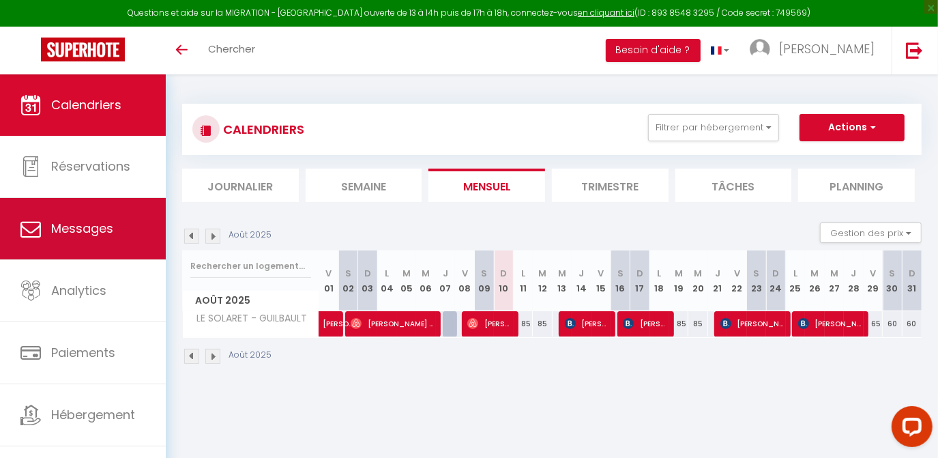
click at [105, 234] on span "Messages" at bounding box center [82, 228] width 62 height 17
select select "message"
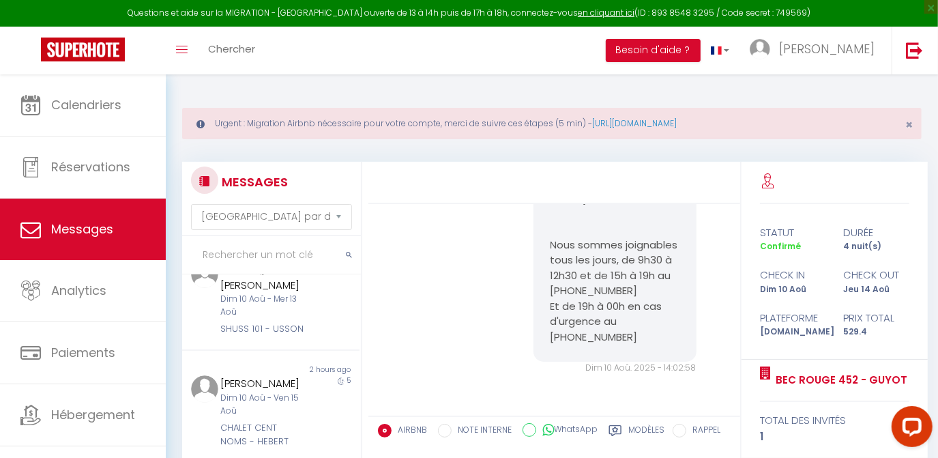
scroll to position [869, 0]
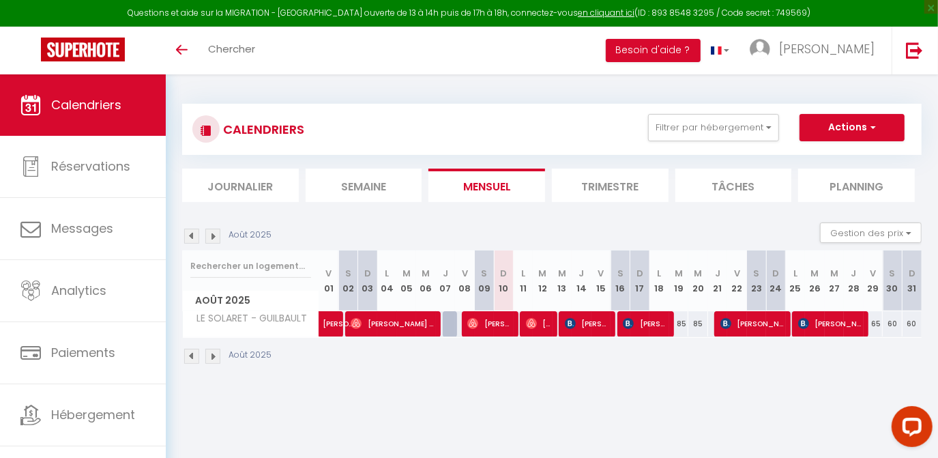
click at [214, 232] on img at bounding box center [212, 235] width 15 height 15
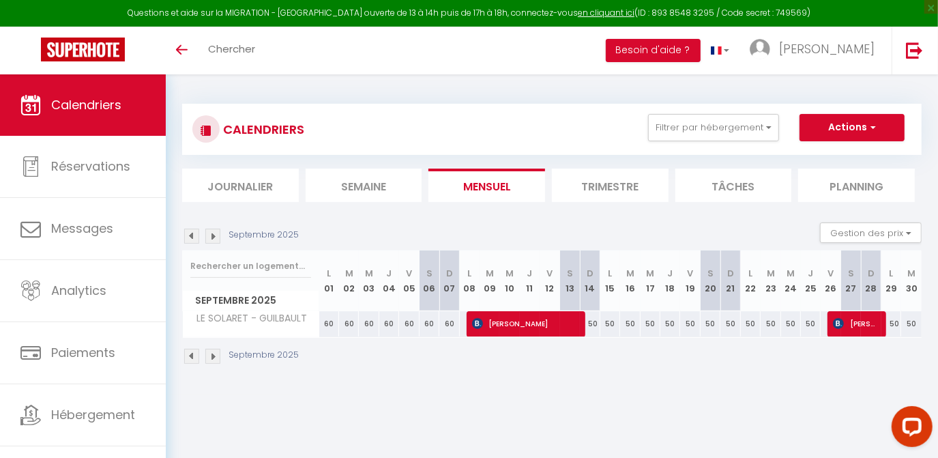
click at [214, 232] on img at bounding box center [212, 235] width 15 height 15
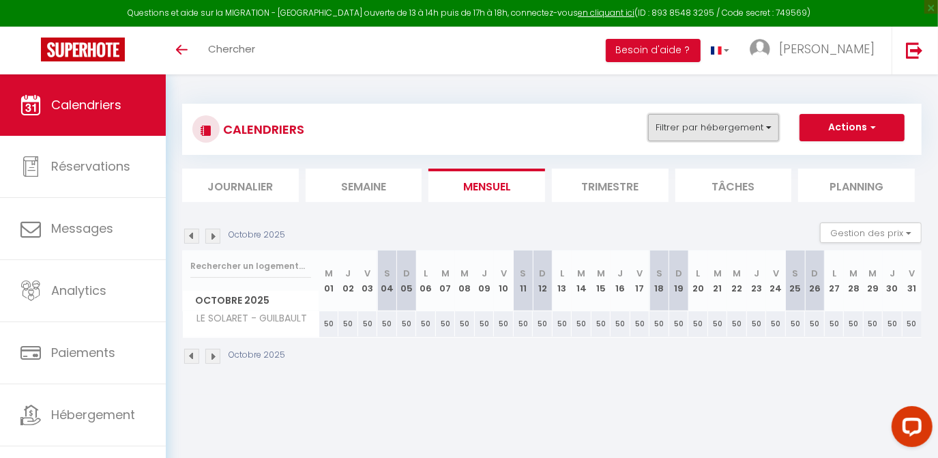
click at [687, 118] on button "Filtrer par hébergement" at bounding box center [713, 127] width 131 height 27
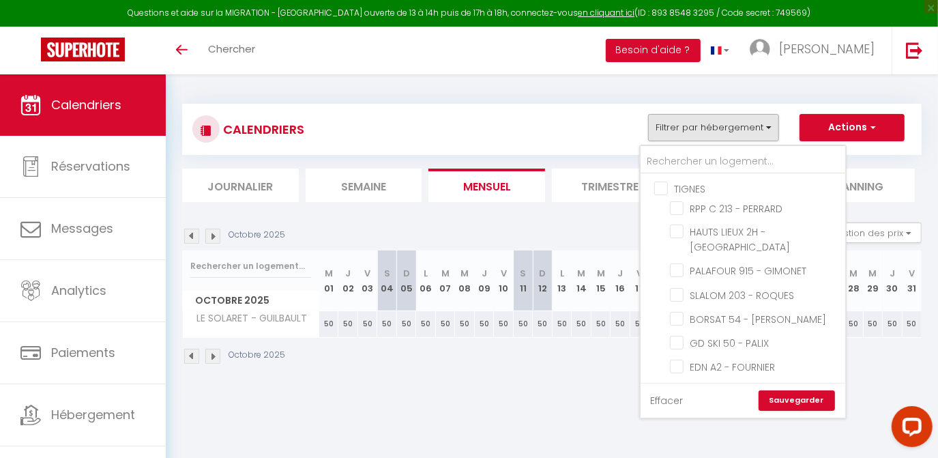
click at [672, 398] on link "Effacer" at bounding box center [667, 400] width 33 height 15
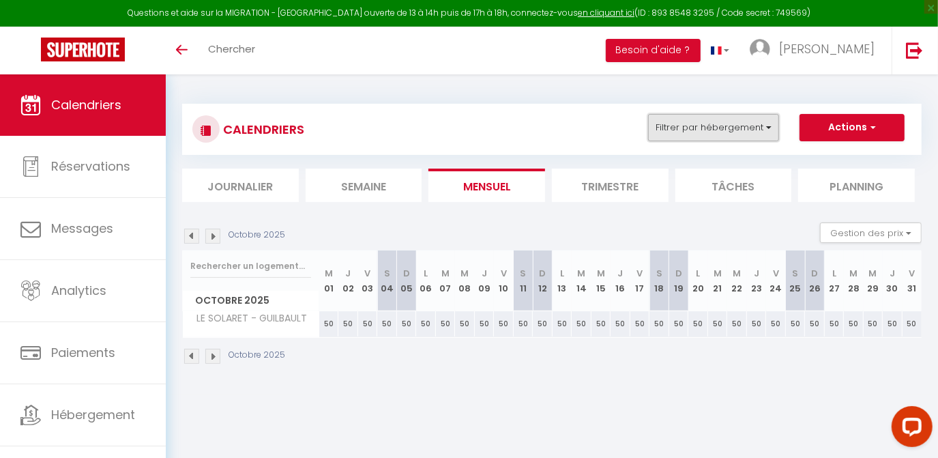
click at [677, 118] on button "Filtrer par hébergement" at bounding box center [713, 127] width 131 height 27
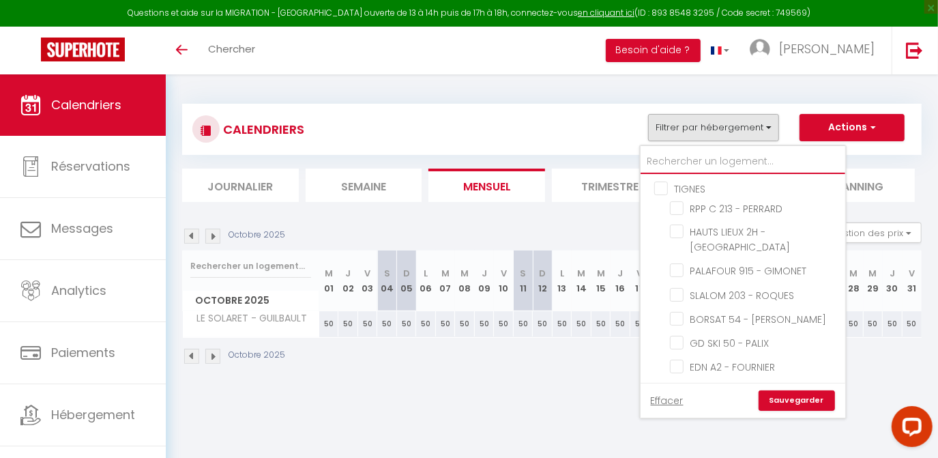
click at [670, 160] on input "text" at bounding box center [742, 161] width 205 height 25
type input "m"
checkbox input "false"
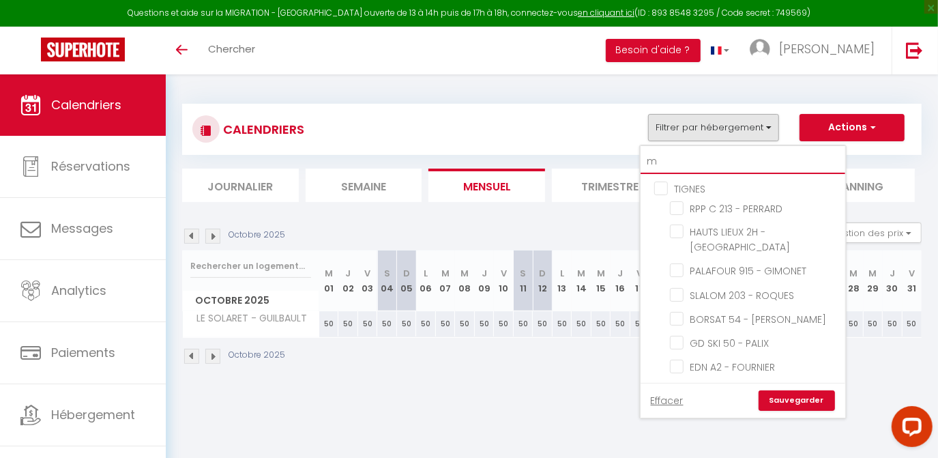
checkbox input "false"
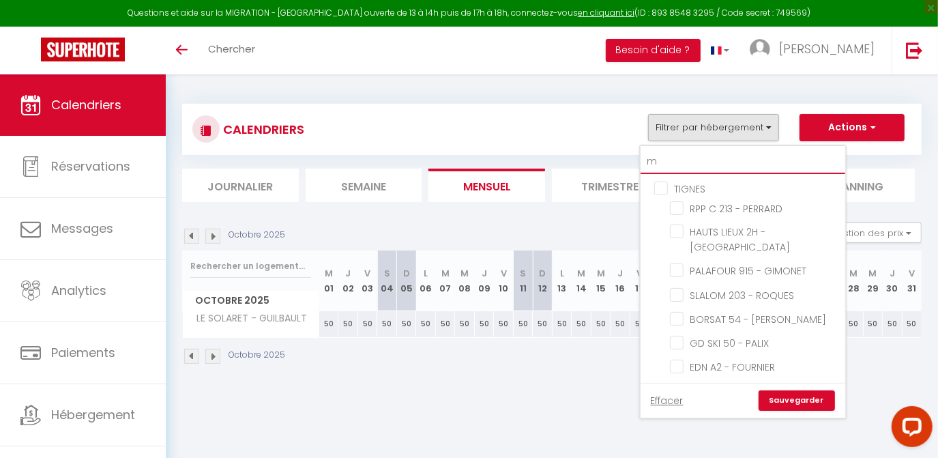
checkbox input "false"
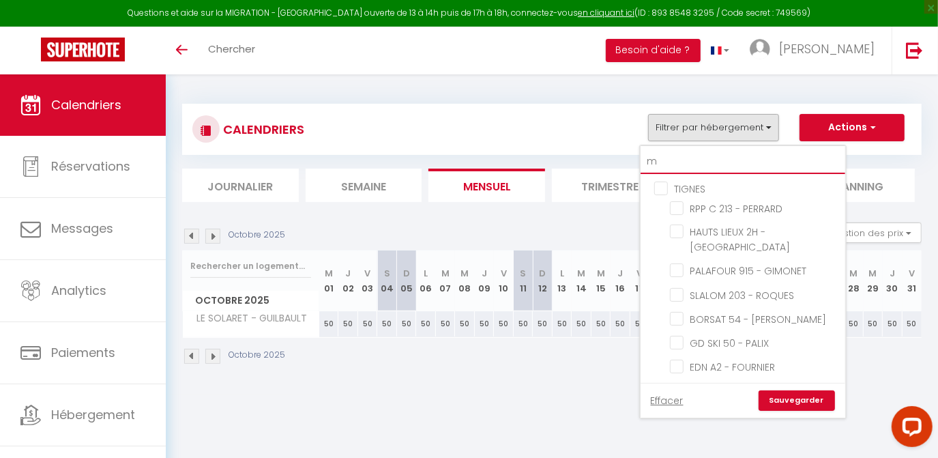
checkbox input "false"
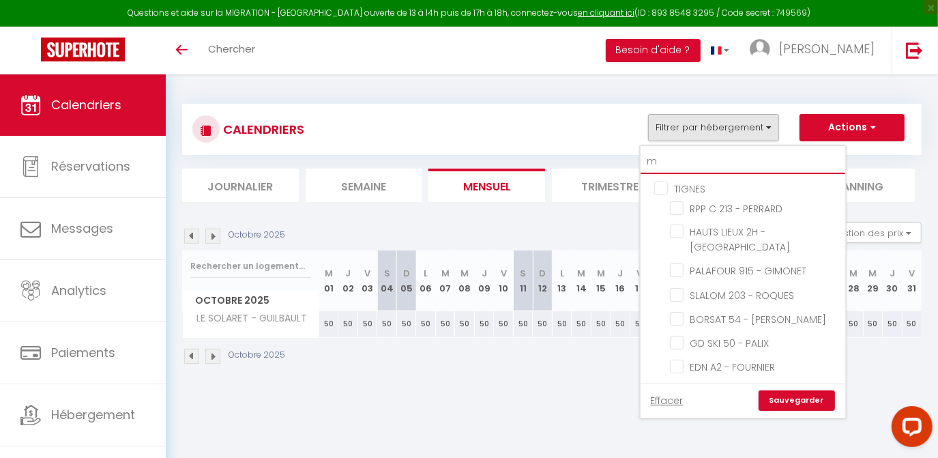
checkbox input "false"
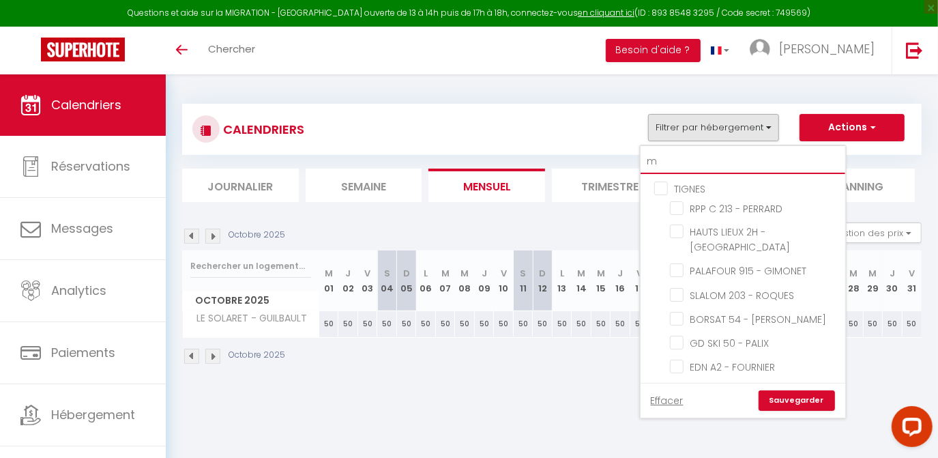
checkbox input "false"
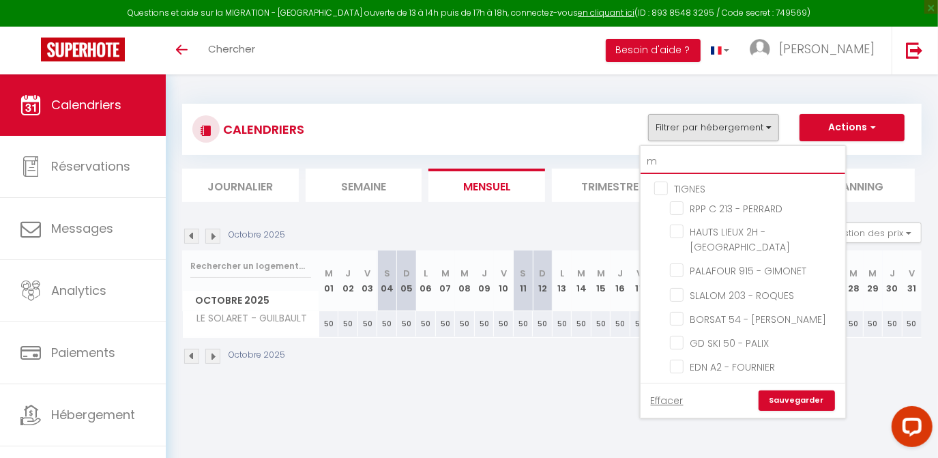
checkbox input "false"
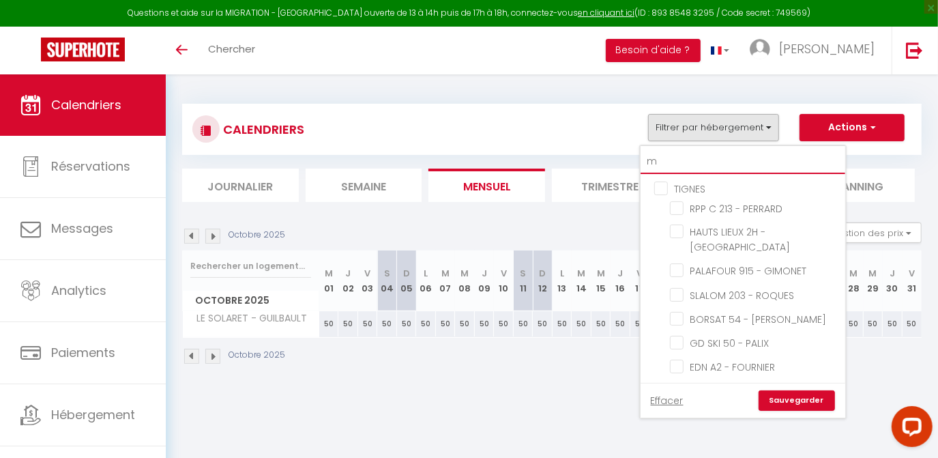
checkbox input "false"
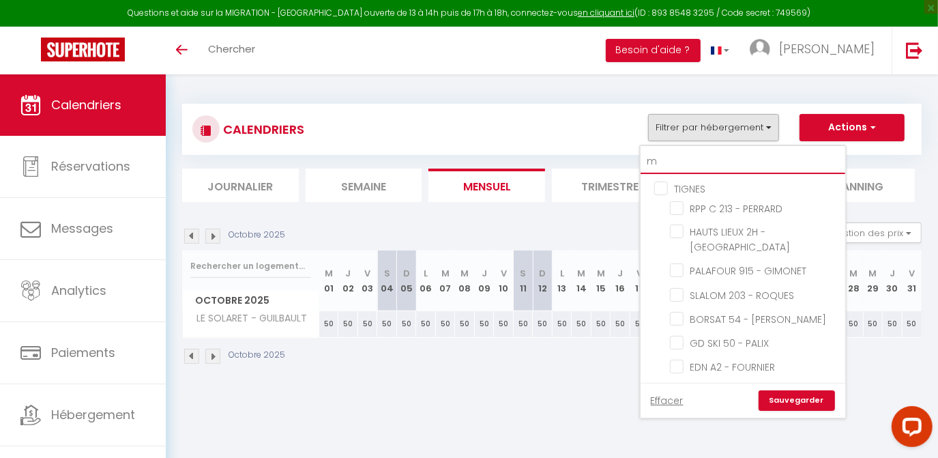
checkbox input "false"
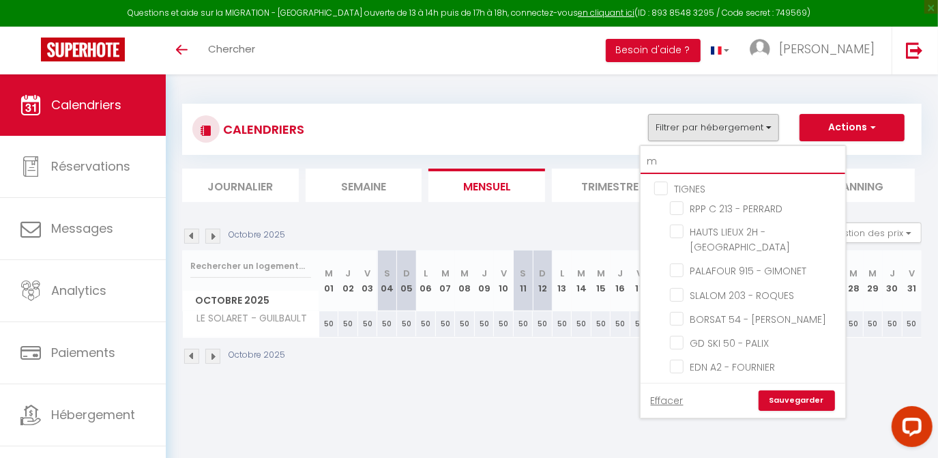
checkbox input "false"
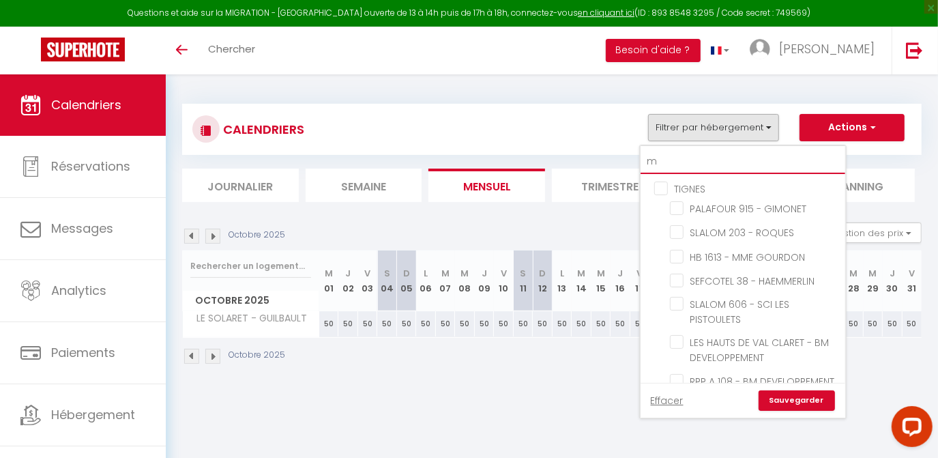
type input "mo"
checkbox input "false"
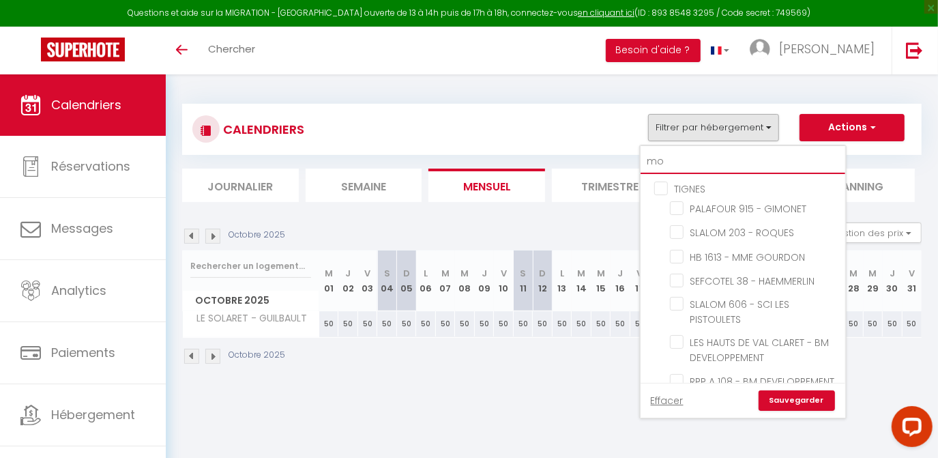
checkbox input "false"
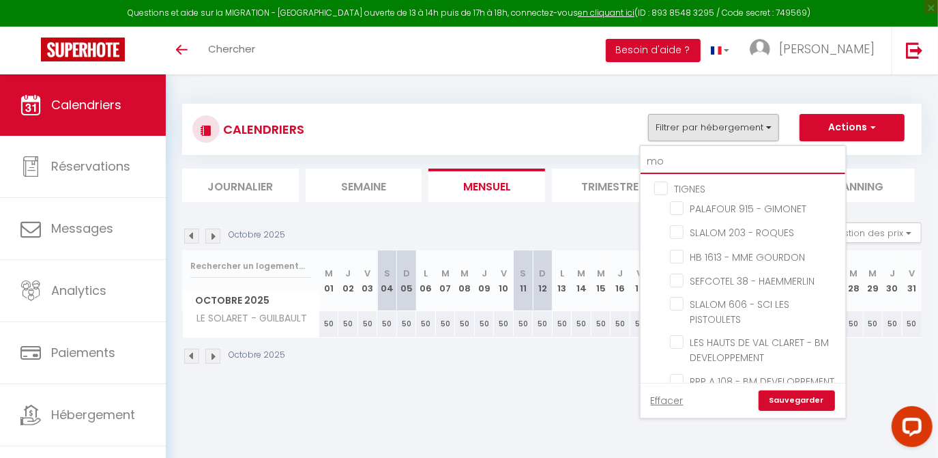
checkbox input "false"
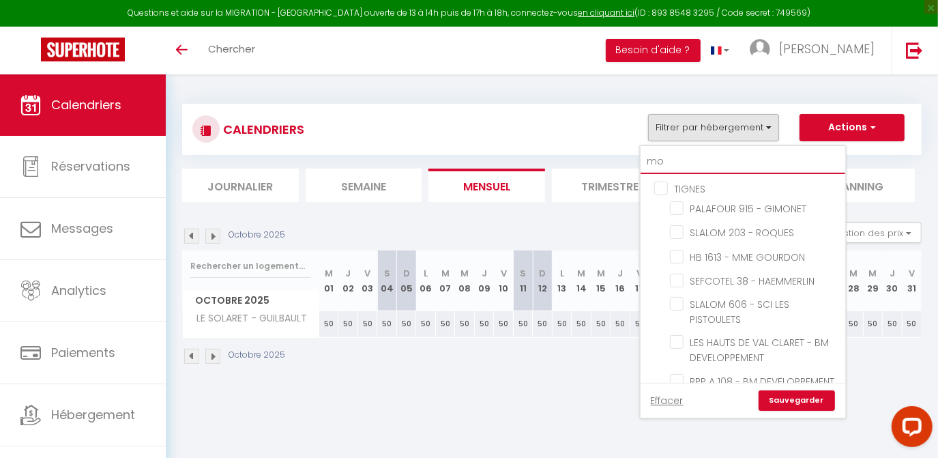
checkbox input "false"
type input "mou"
checkbox input "false"
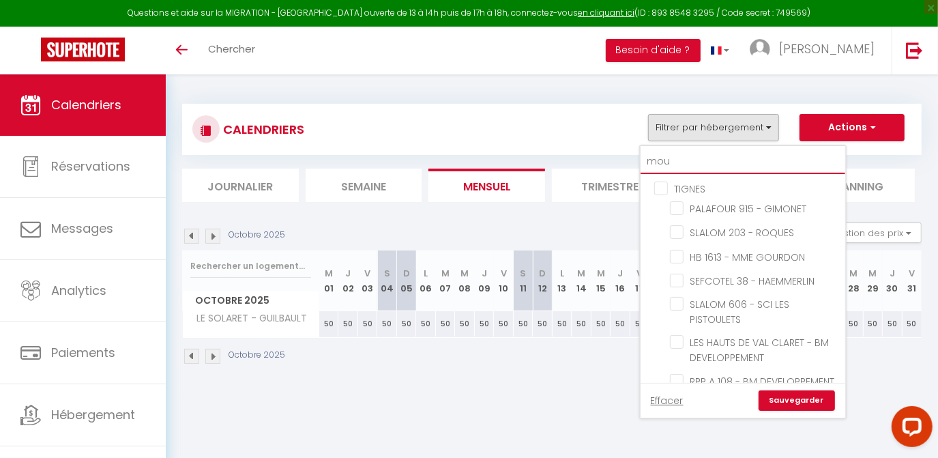
checkbox input "false"
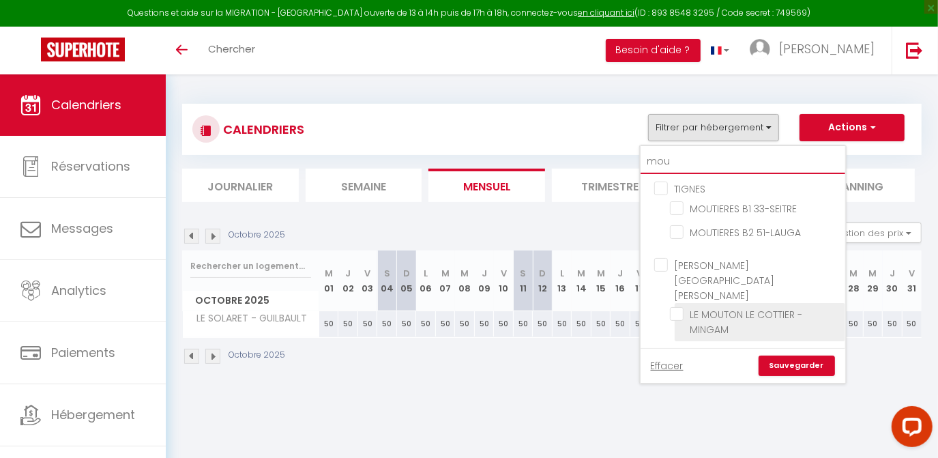
type input "mou"
click at [678, 307] on input "LE MOUTON LE COTTIER - MINGAM" at bounding box center [755, 314] width 171 height 14
checkbox input "true"
checkbox input "false"
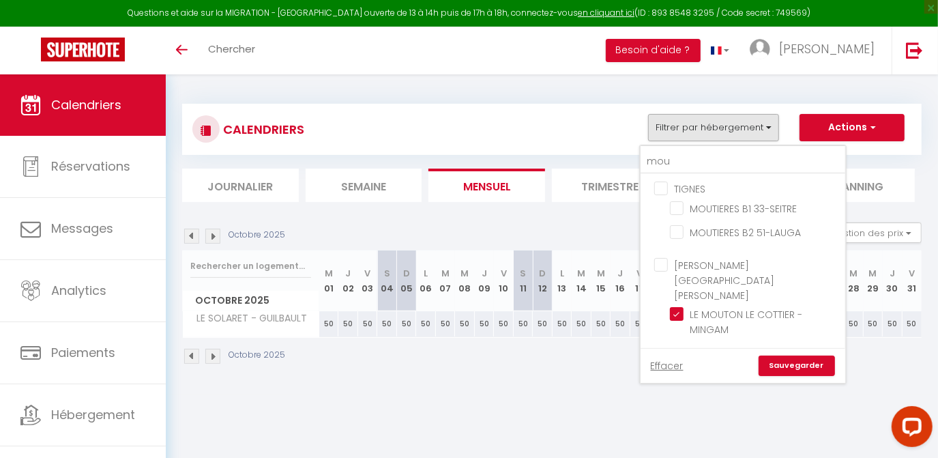
click at [802, 355] on link "Sauvegarder" at bounding box center [796, 365] width 76 height 20
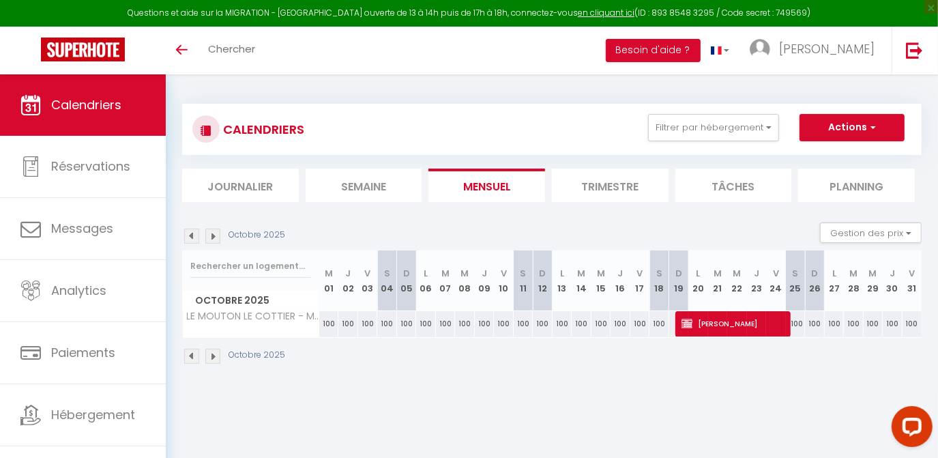
click at [190, 235] on img at bounding box center [191, 235] width 15 height 15
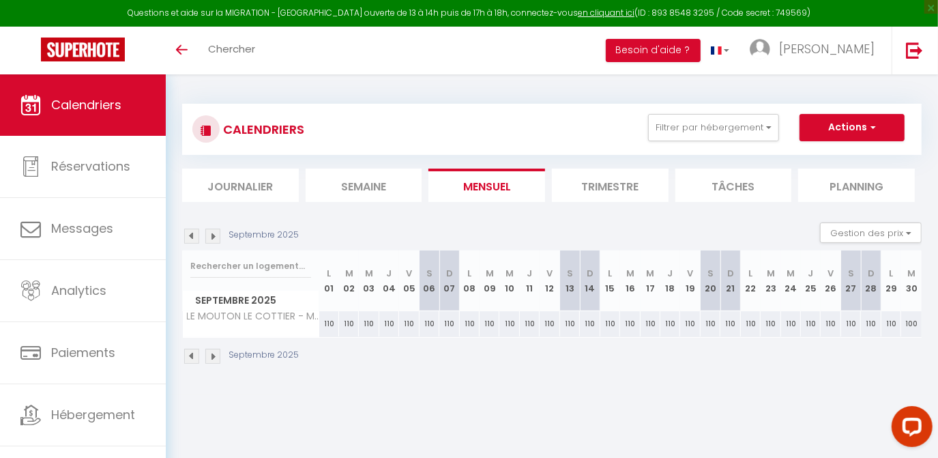
click at [190, 235] on img at bounding box center [191, 235] width 15 height 15
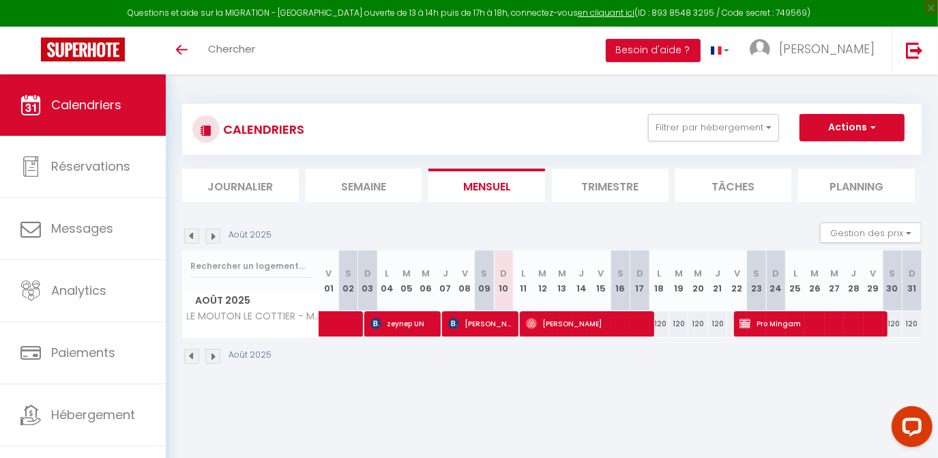
click at [190, 235] on img at bounding box center [191, 235] width 15 height 15
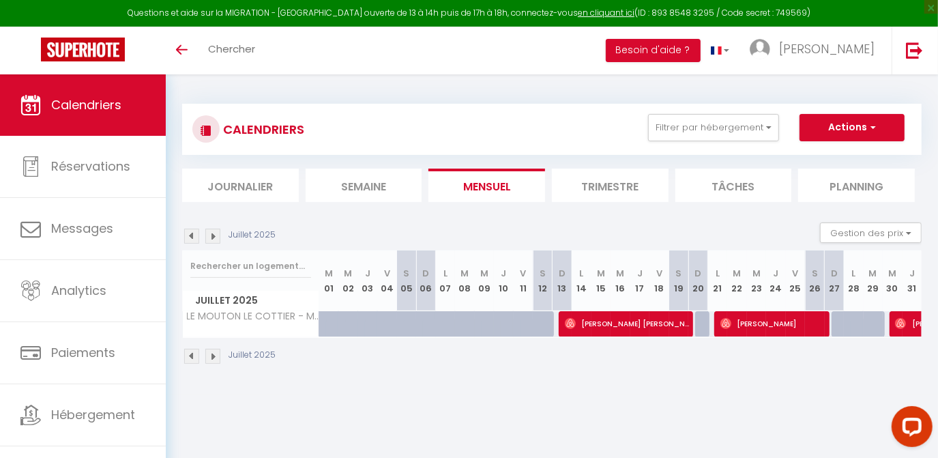
click at [216, 235] on img at bounding box center [212, 235] width 15 height 15
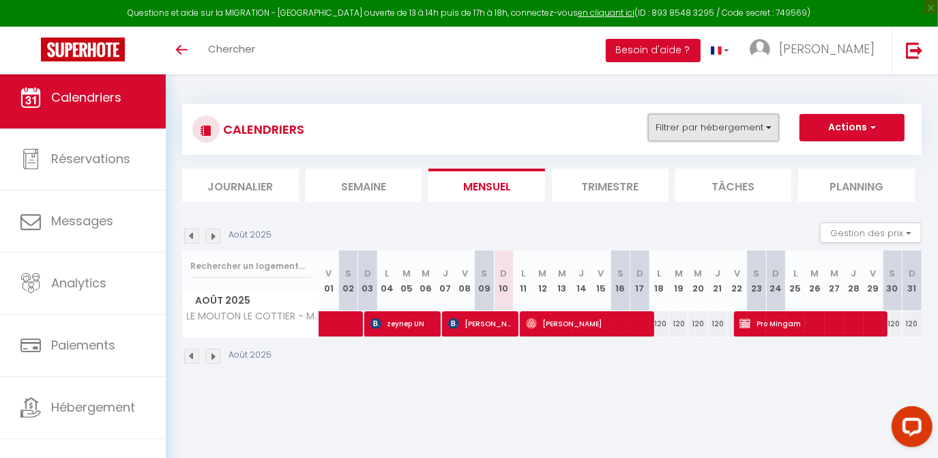
click at [698, 122] on button "Filtrer par hébergement" at bounding box center [713, 127] width 131 height 27
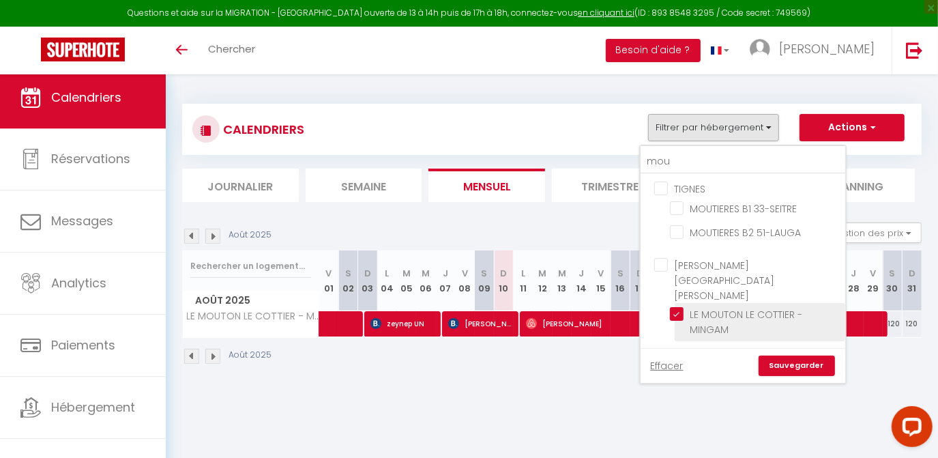
click at [677, 307] on input "LE MOUTON LE COTTIER - MINGAM" at bounding box center [755, 314] width 171 height 14
checkbox input "false"
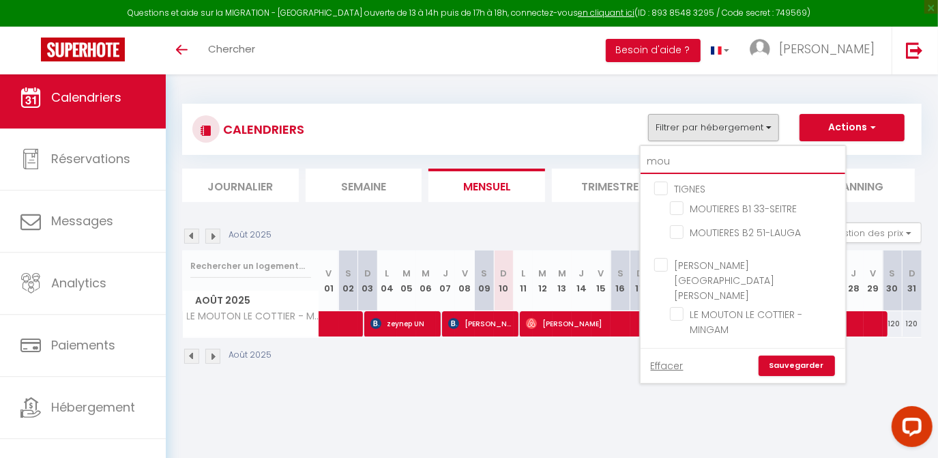
drag, startPoint x: 689, startPoint y: 160, endPoint x: 648, endPoint y: 158, distance: 41.0
click at [648, 158] on input "mou" at bounding box center [742, 161] width 205 height 25
type input "g"
checkbox input "false"
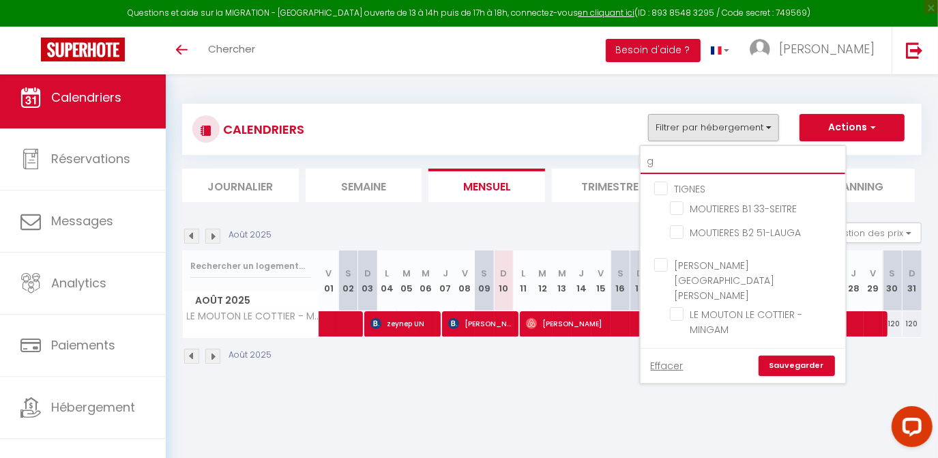
checkbox input "false"
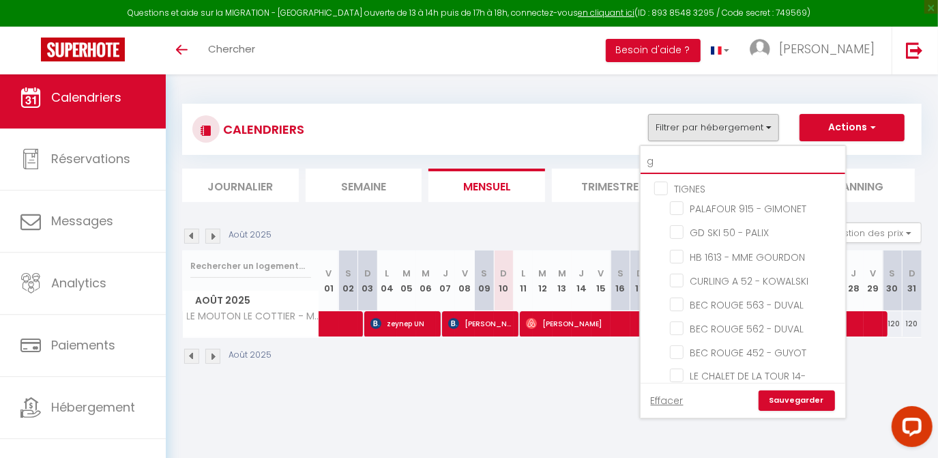
type input "ga"
checkbox input "false"
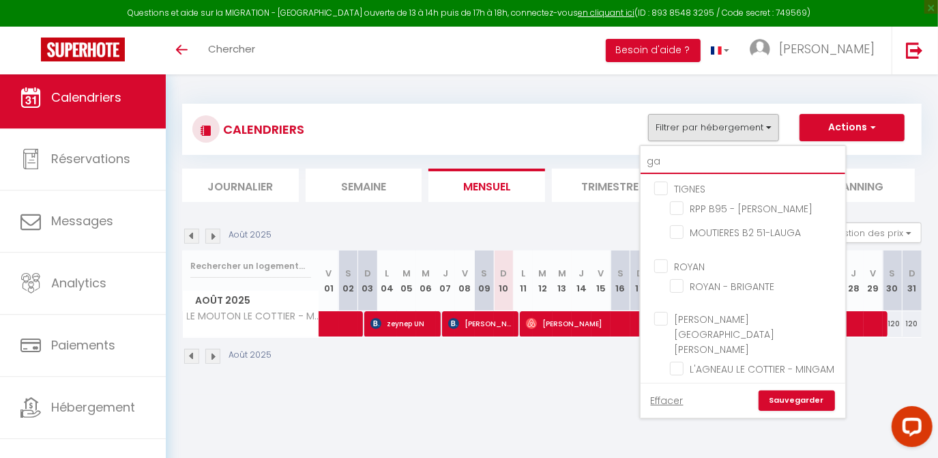
type input "g"
checkbox input "false"
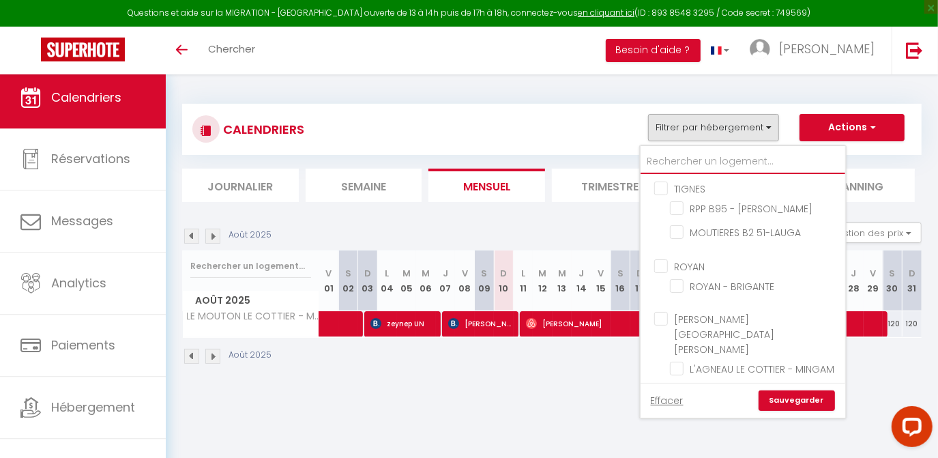
checkbox input "false"
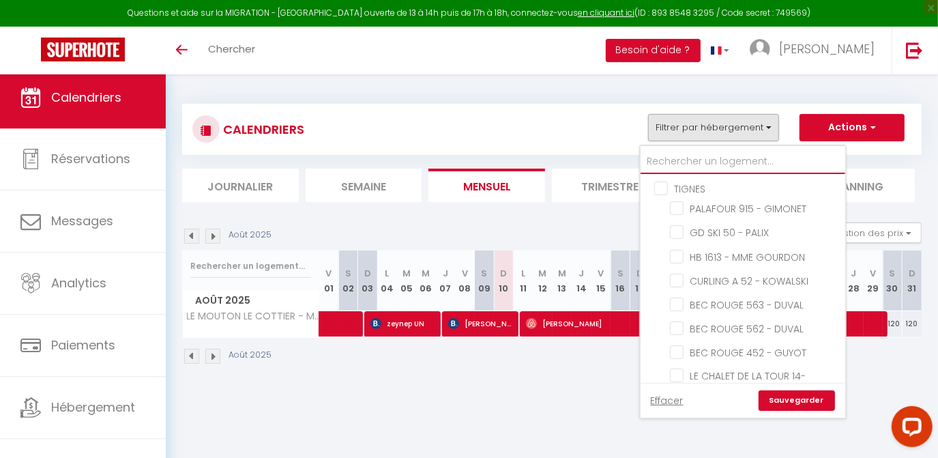
checkbox input "false"
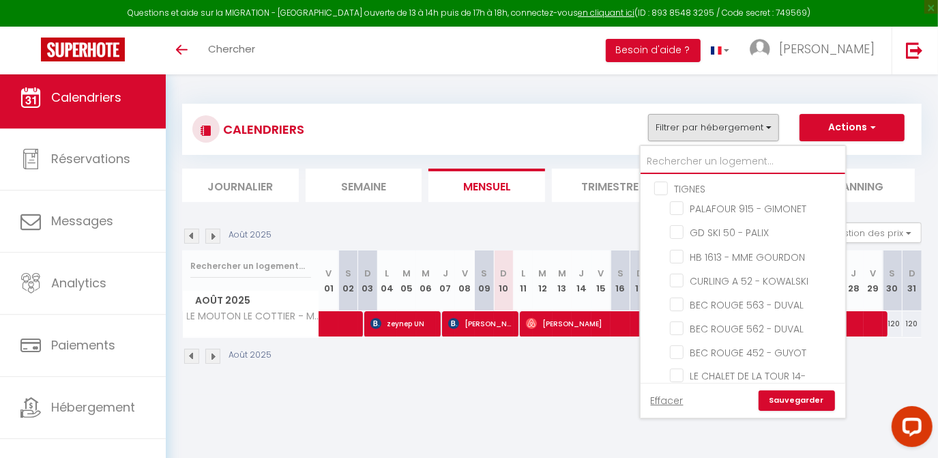
checkbox input "false"
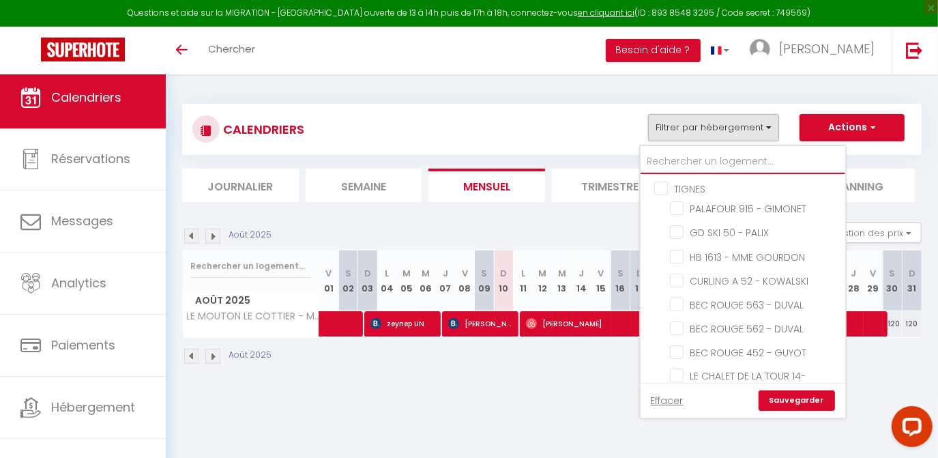
checkbox input "false"
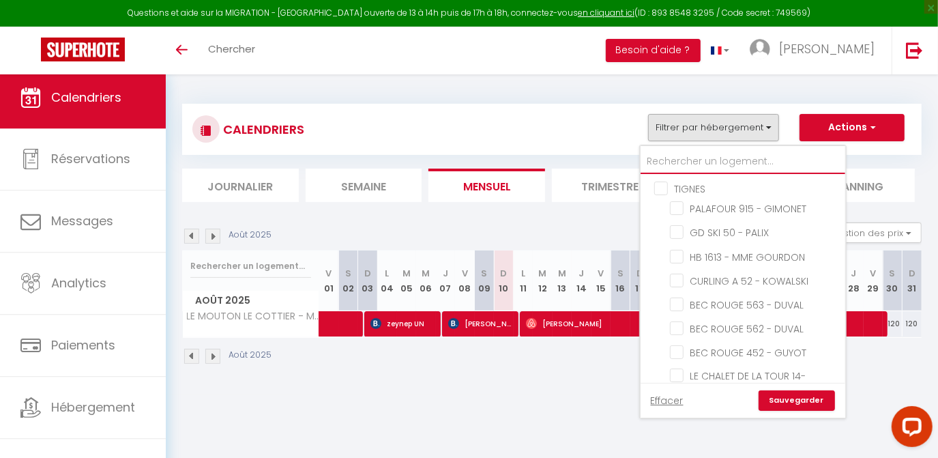
checkbox input "false"
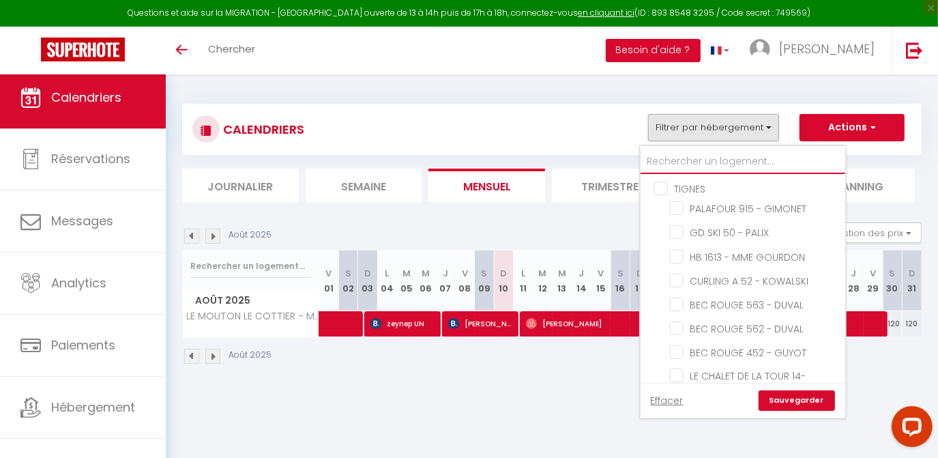
checkbox input "false"
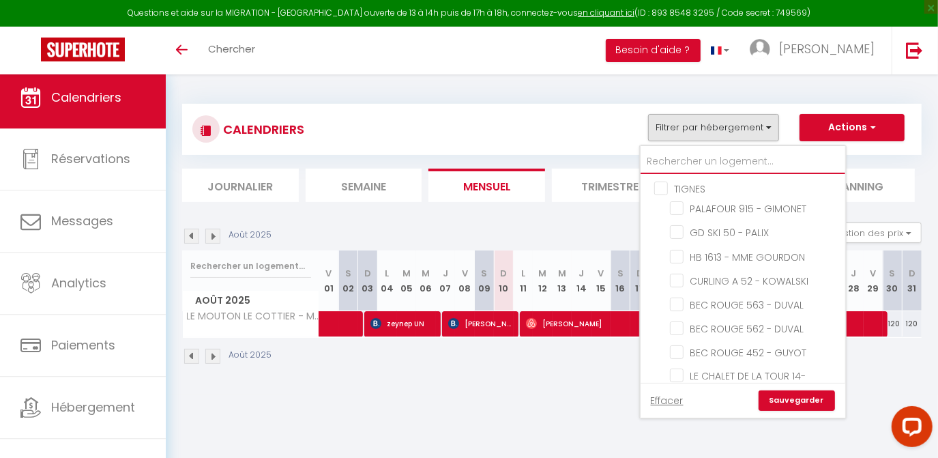
checkbox input "false"
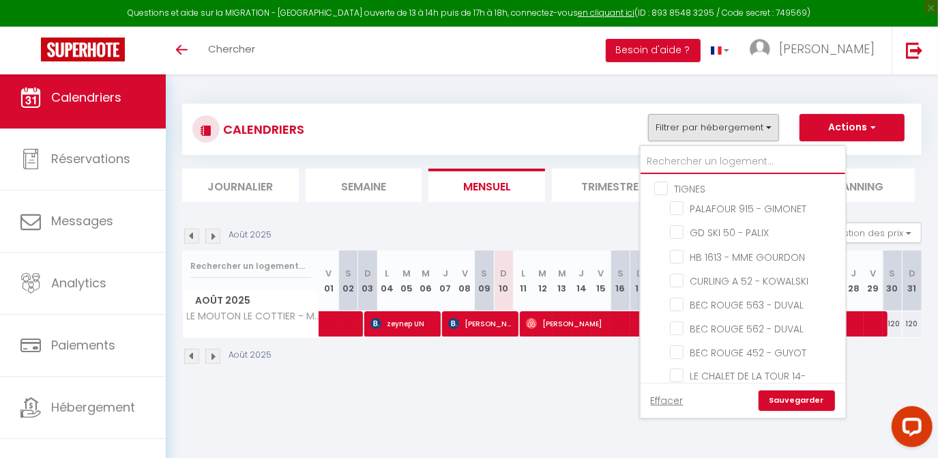
checkbox input "false"
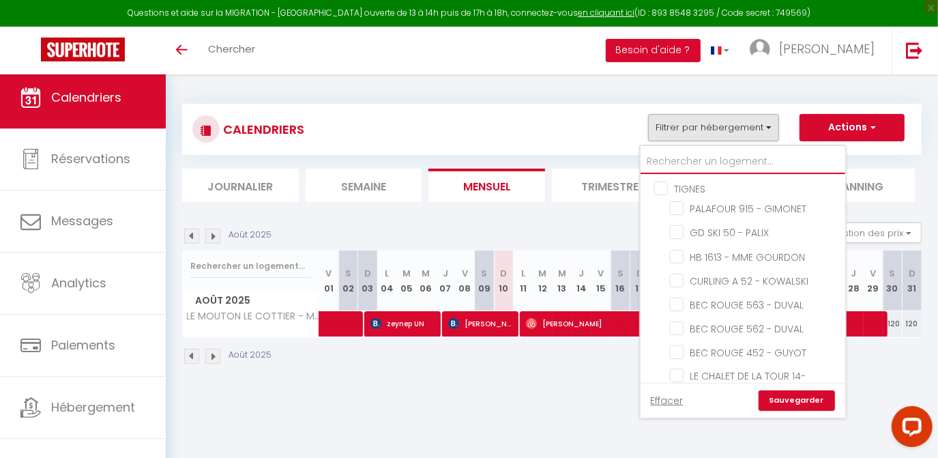
checkbox input "false"
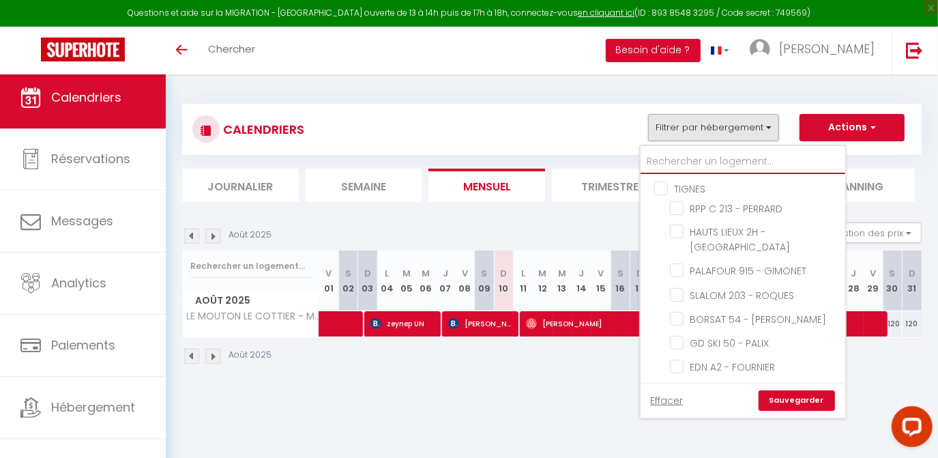
type input "l"
checkbox input "false"
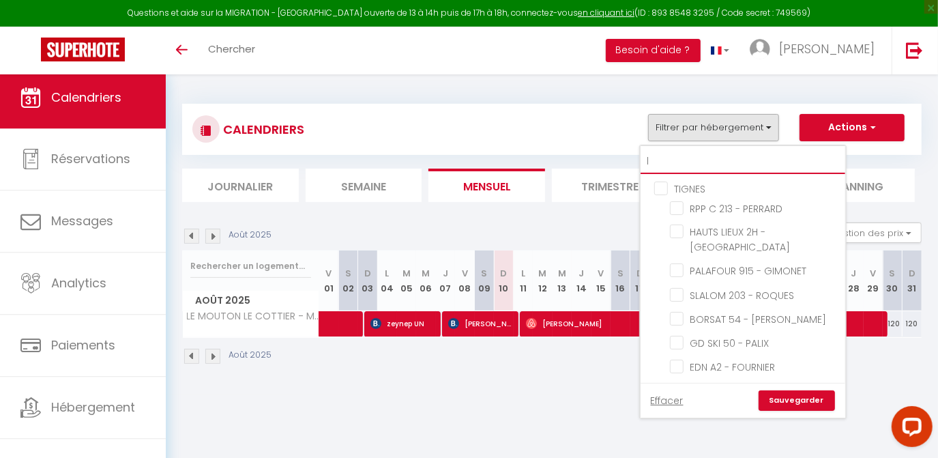
checkbox input "false"
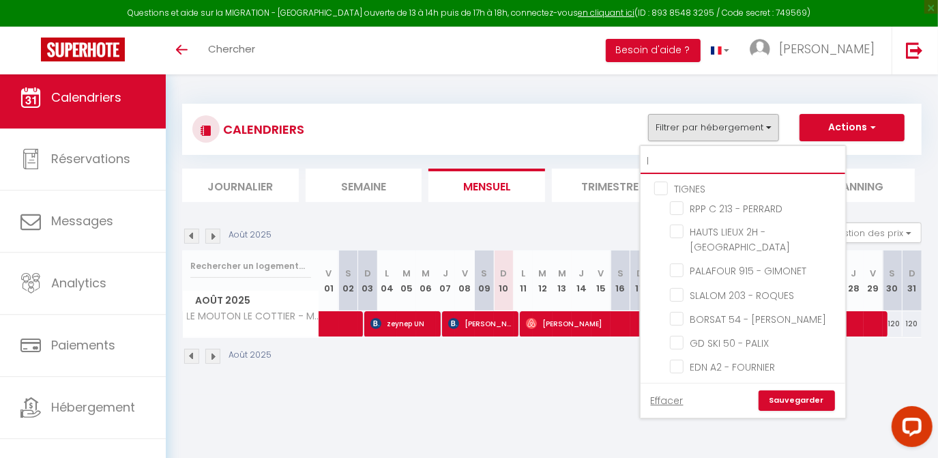
checkbox input "false"
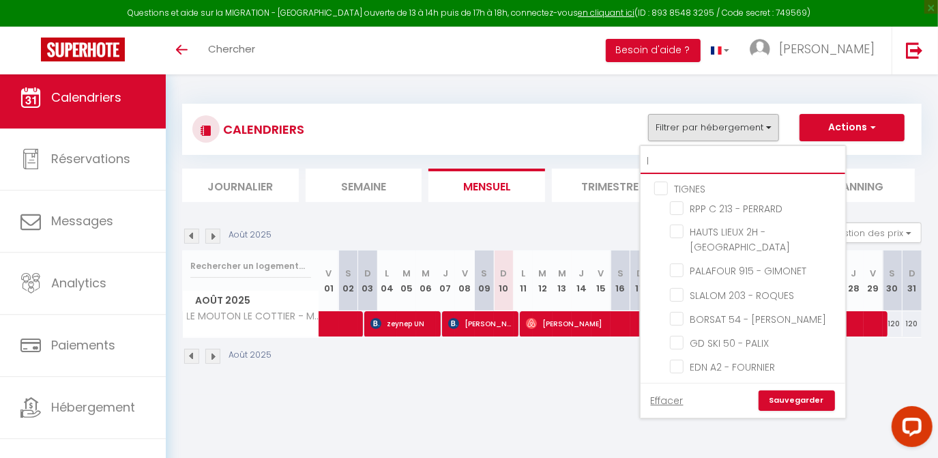
checkbox input "false"
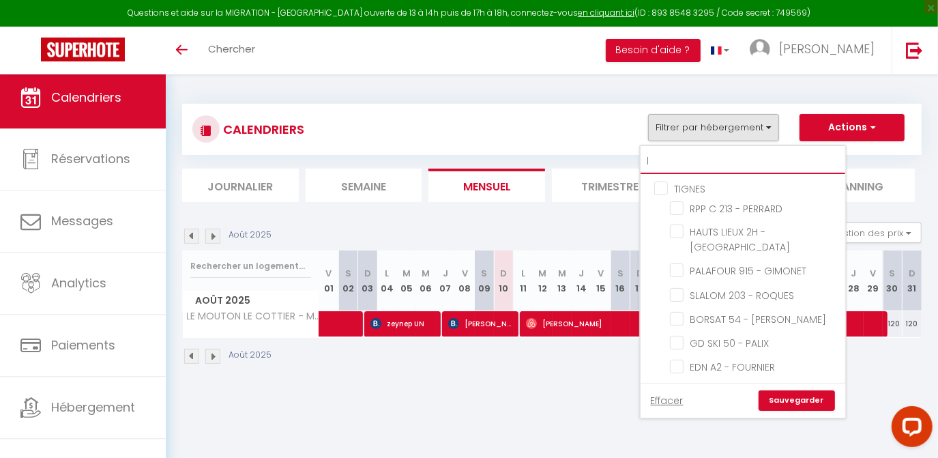
checkbox input "false"
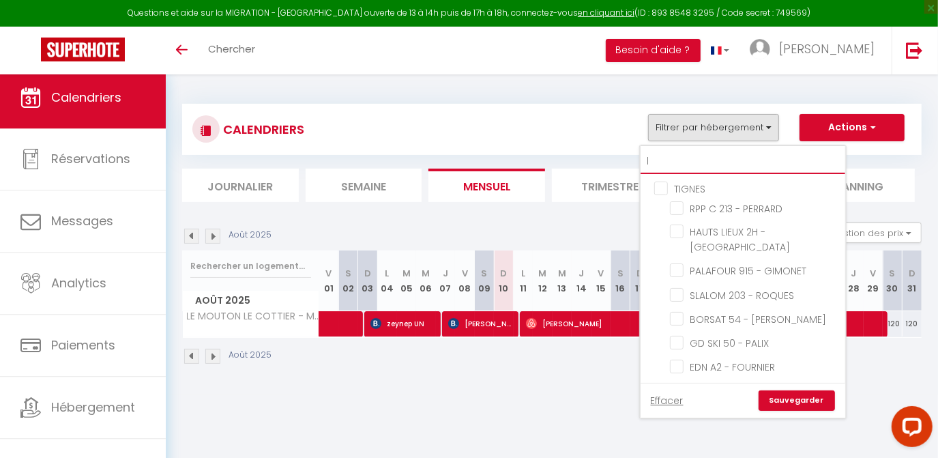
checkbox input "false"
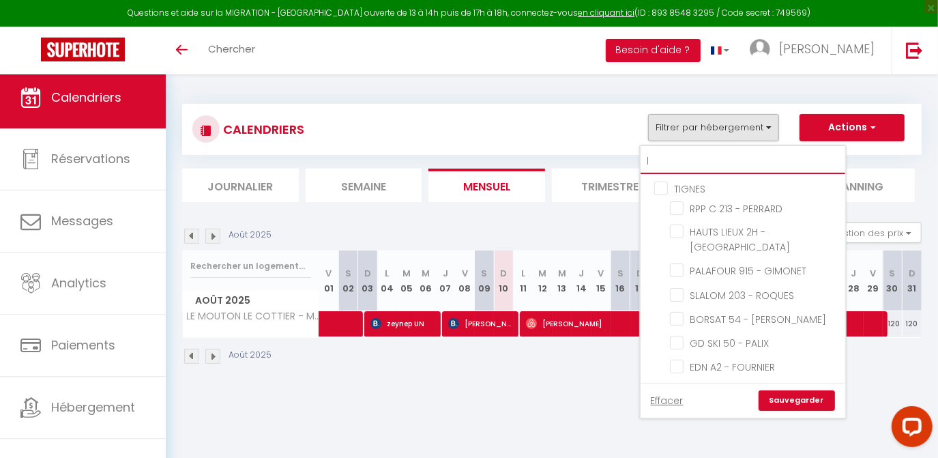
checkbox input "false"
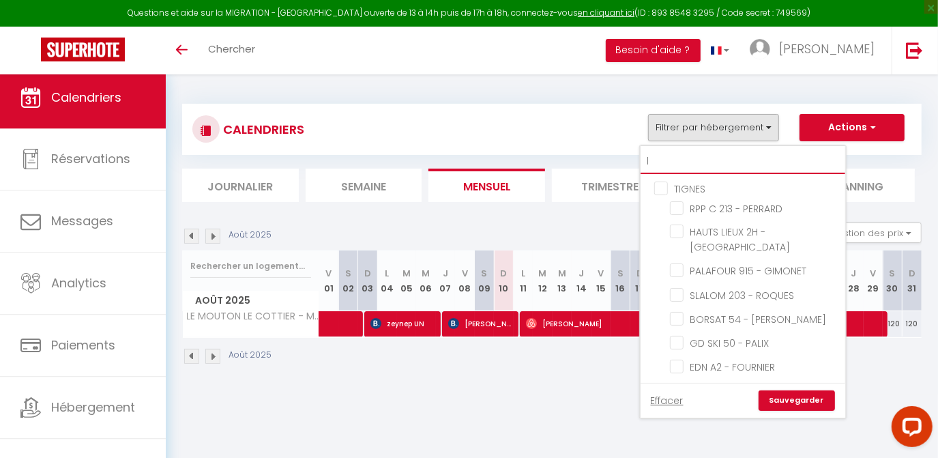
checkbox input "false"
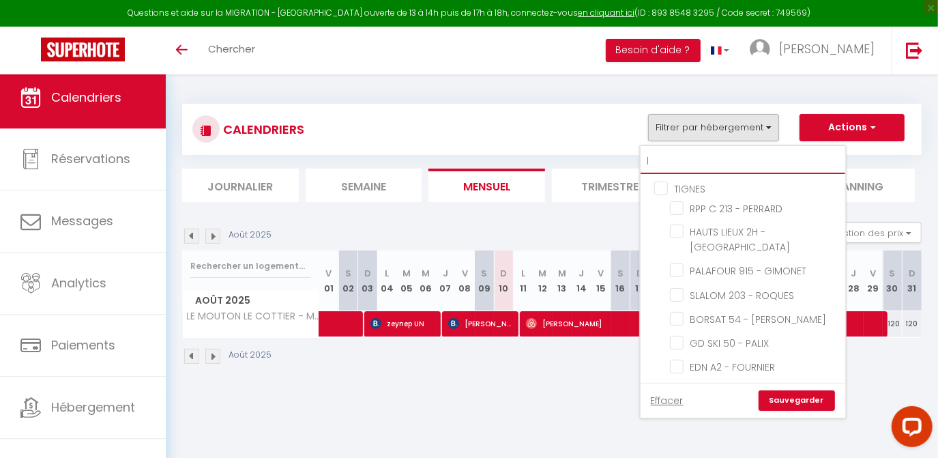
checkbox input "false"
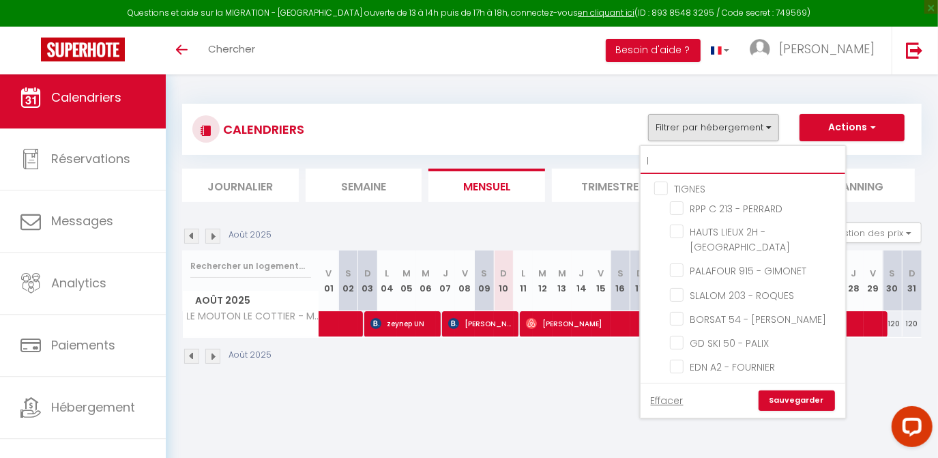
checkbox input "false"
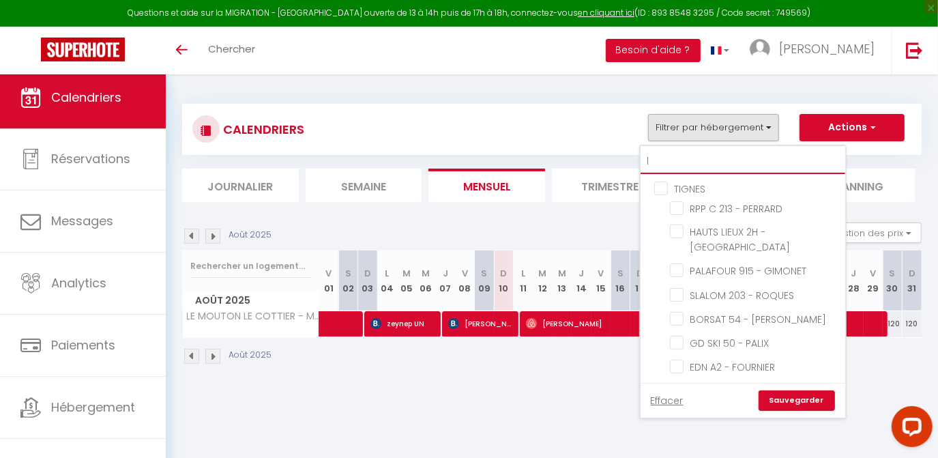
checkbox input "false"
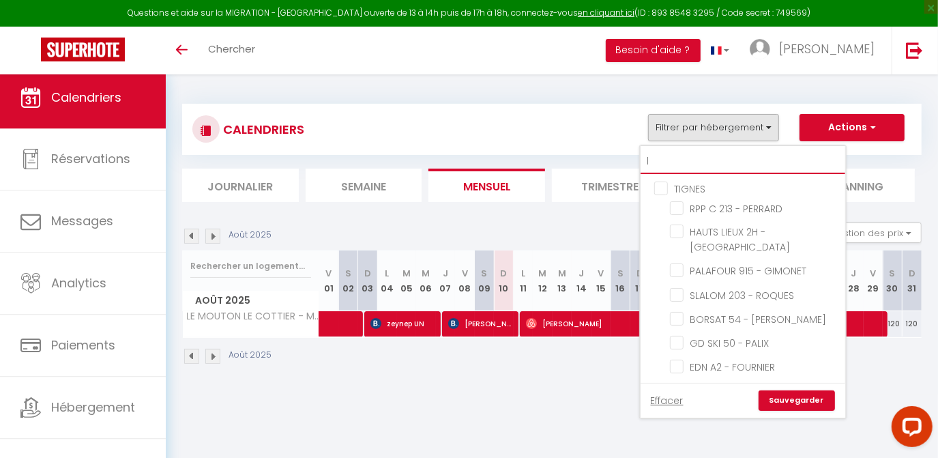
checkbox input "false"
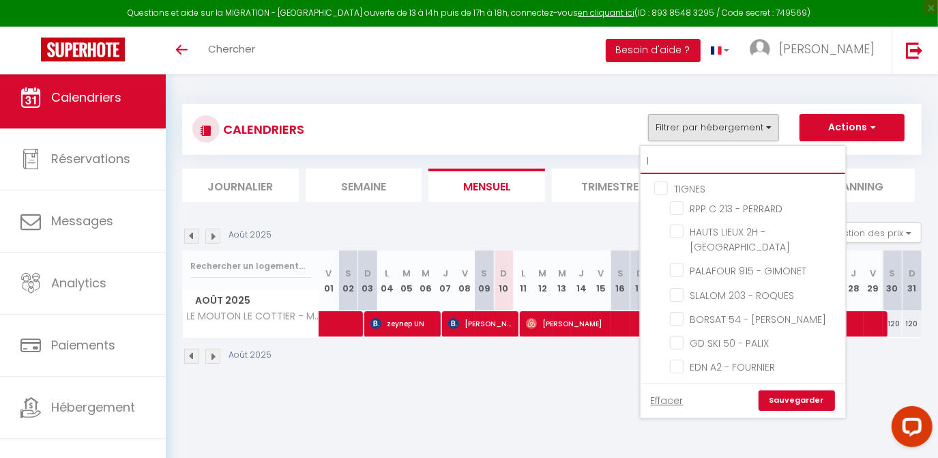
checkbox input "false"
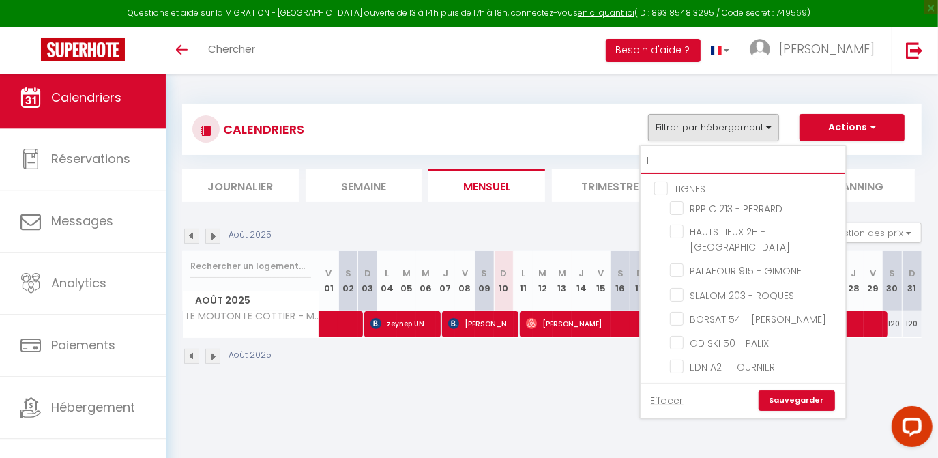
checkbox input "false"
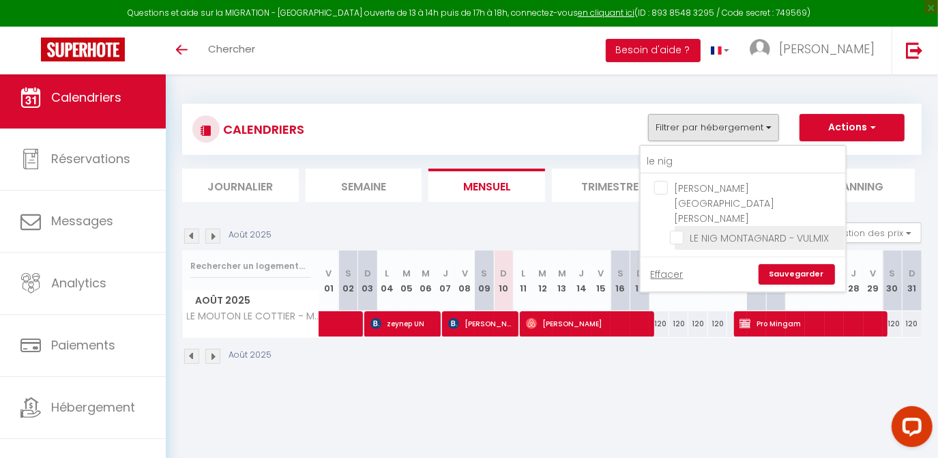
click at [688, 230] on input "LE NIG MONTAGNARD - VULMIX" at bounding box center [755, 237] width 171 height 14
click at [788, 264] on link "Sauvegarder" at bounding box center [796, 274] width 76 height 20
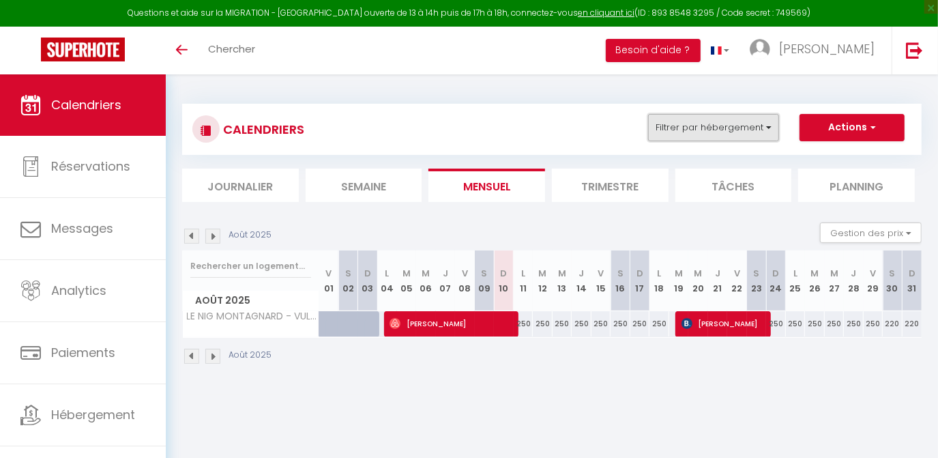
click at [685, 132] on button "Filtrer par hébergement" at bounding box center [713, 127] width 131 height 27
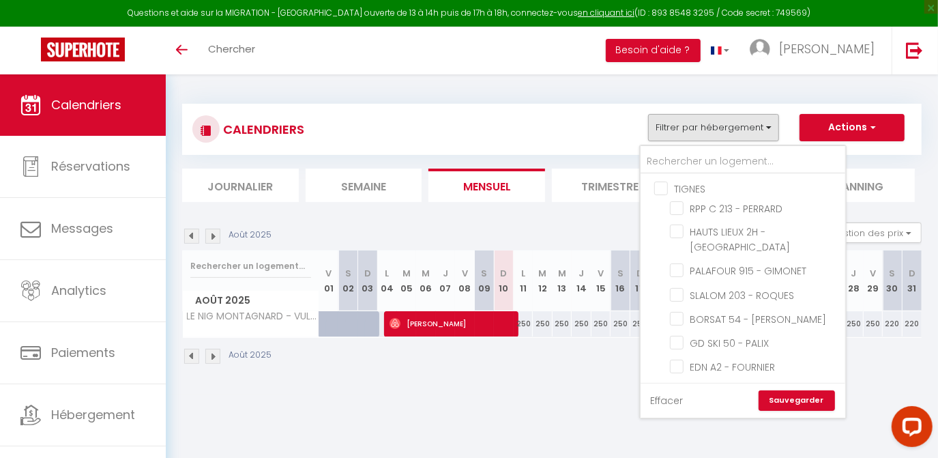
click at [681, 397] on link "Effacer" at bounding box center [667, 400] width 33 height 15
checkbox input "false"
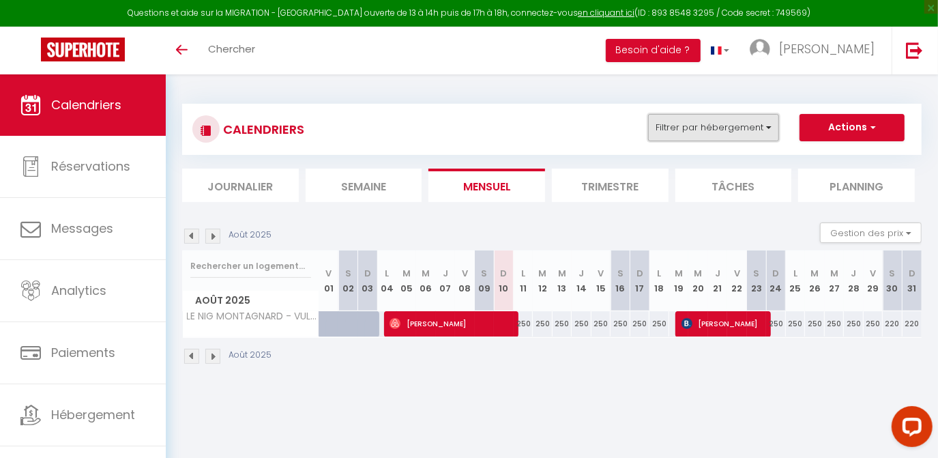
click at [668, 137] on button "Filtrer par hébergement" at bounding box center [713, 127] width 131 height 27
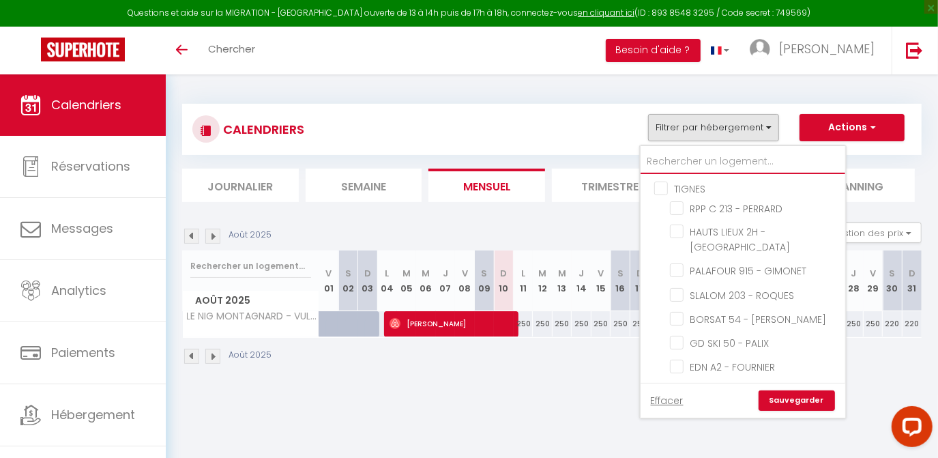
click at [672, 160] on input "text" at bounding box center [742, 161] width 205 height 25
type input "m"
checkbox input "false"
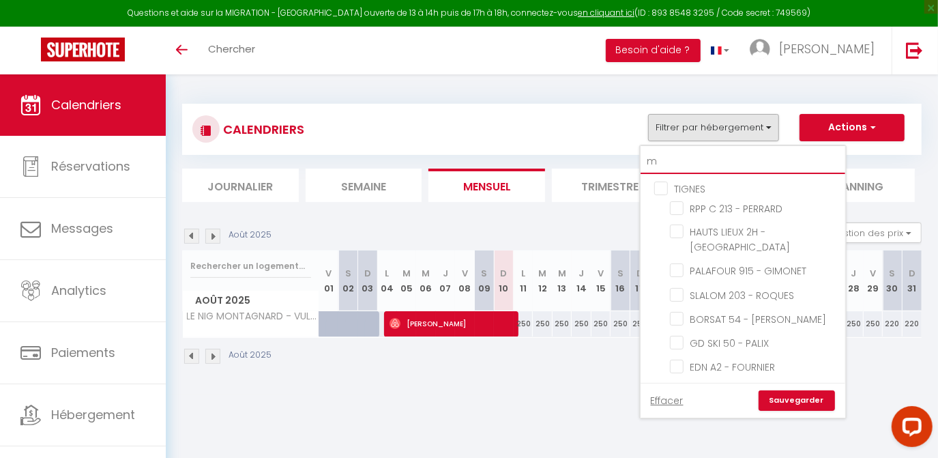
checkbox input "false"
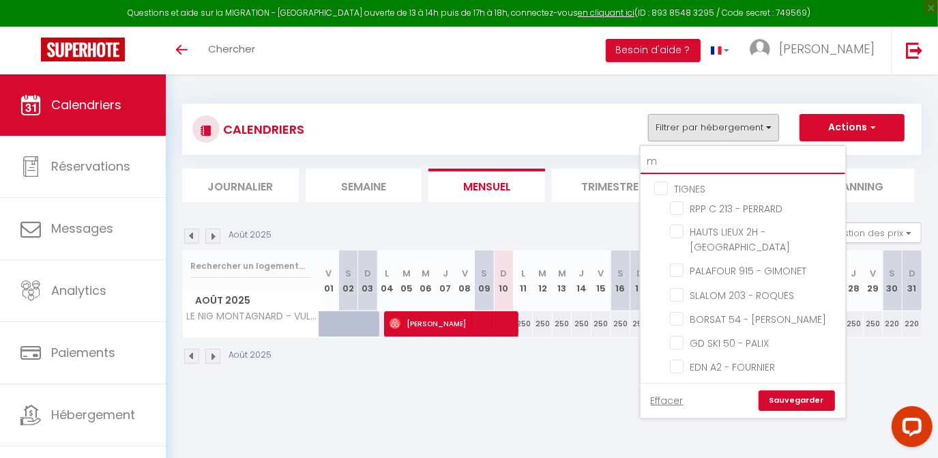
checkbox input "false"
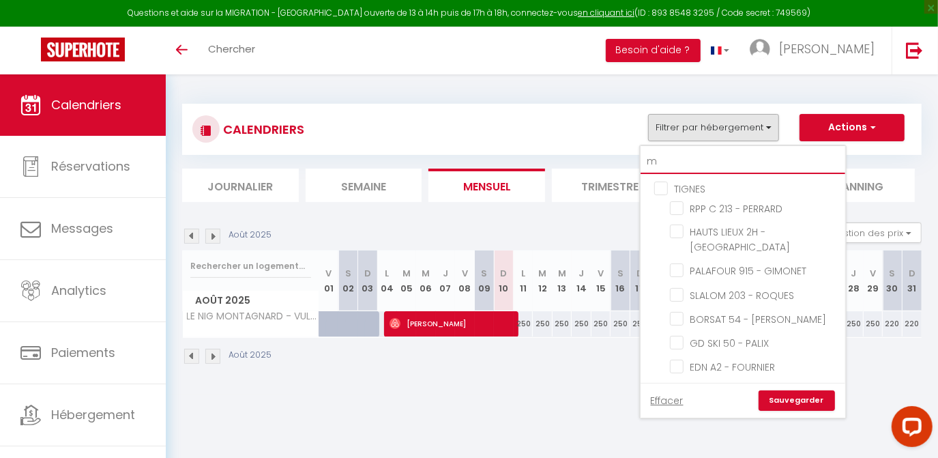
checkbox input "false"
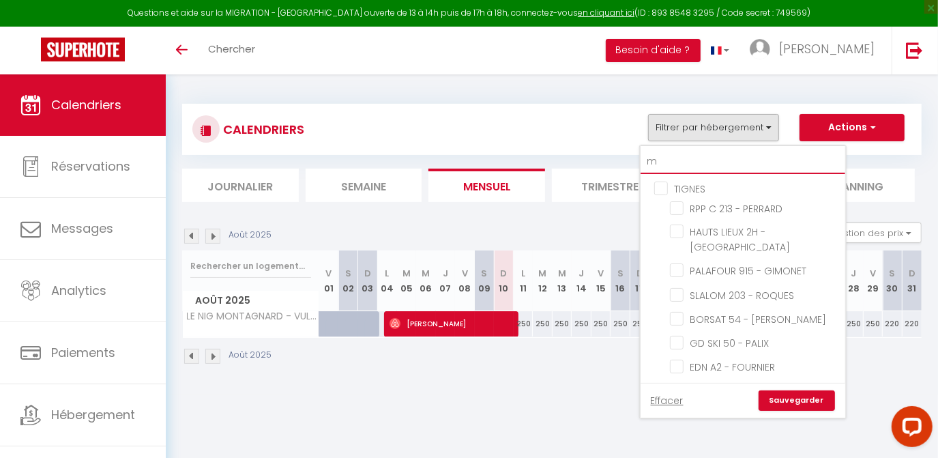
checkbox input "false"
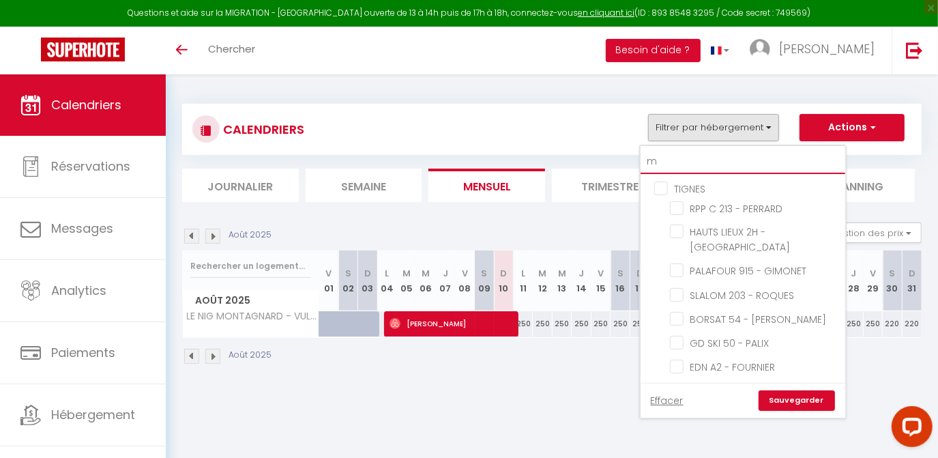
checkbox input "false"
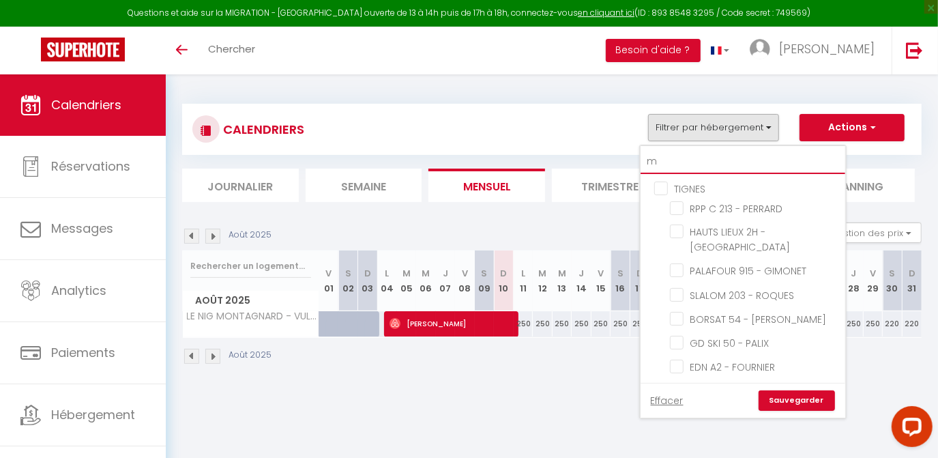
checkbox input "false"
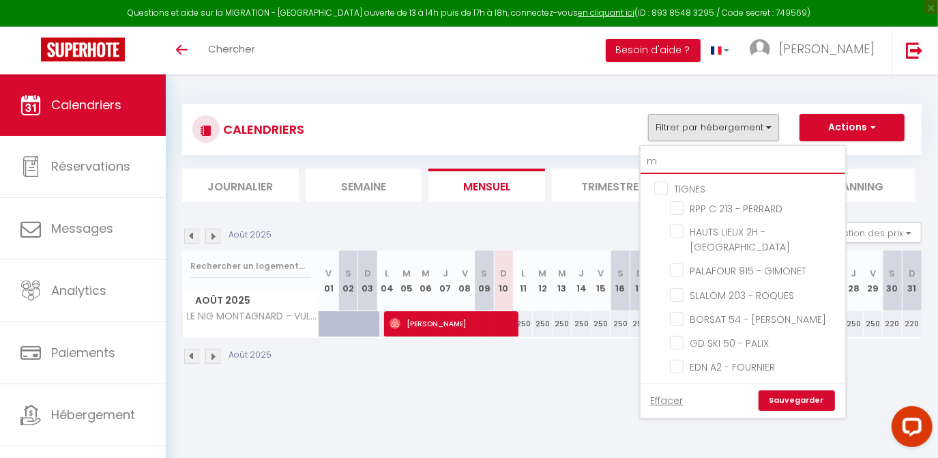
checkbox input "false"
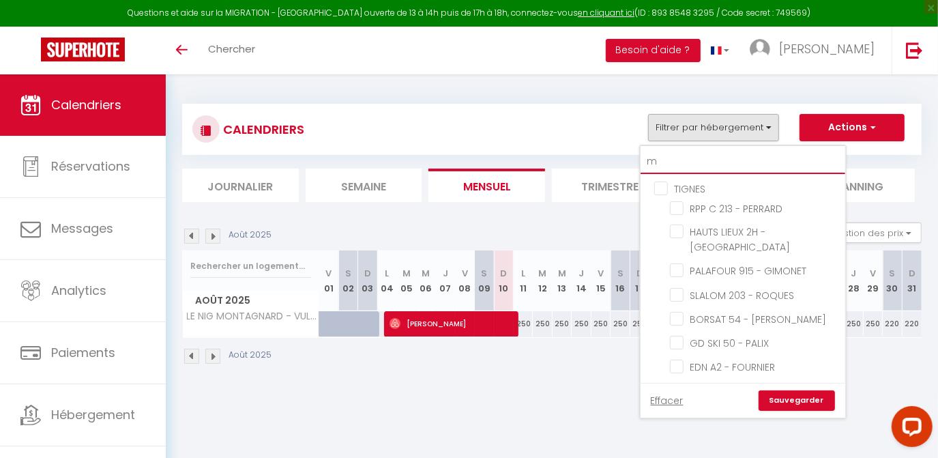
checkbox input "false"
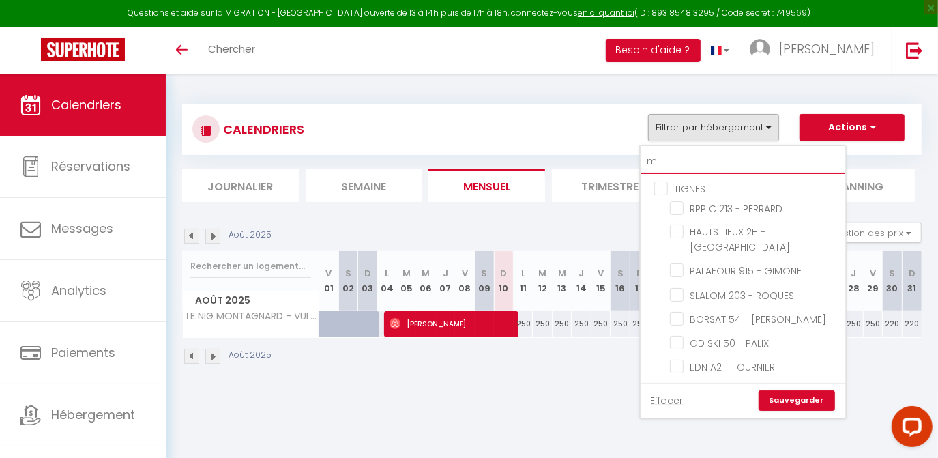
checkbox input "false"
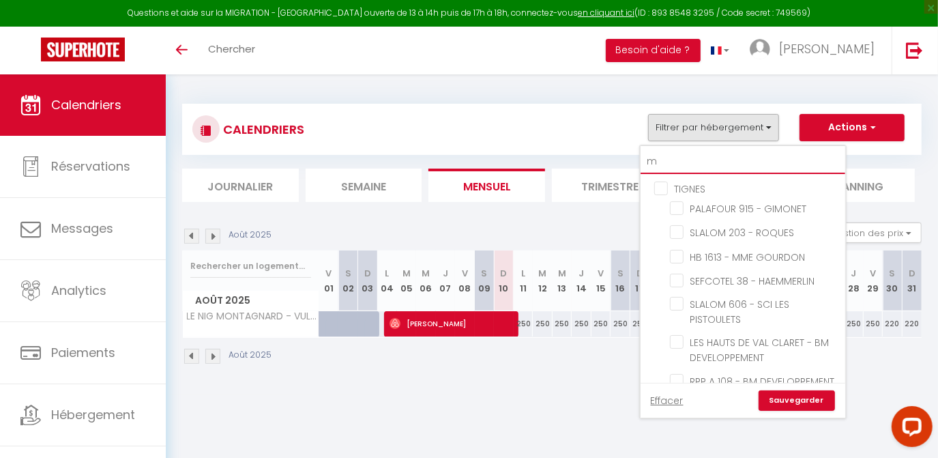
type input "mo"
checkbox input "false"
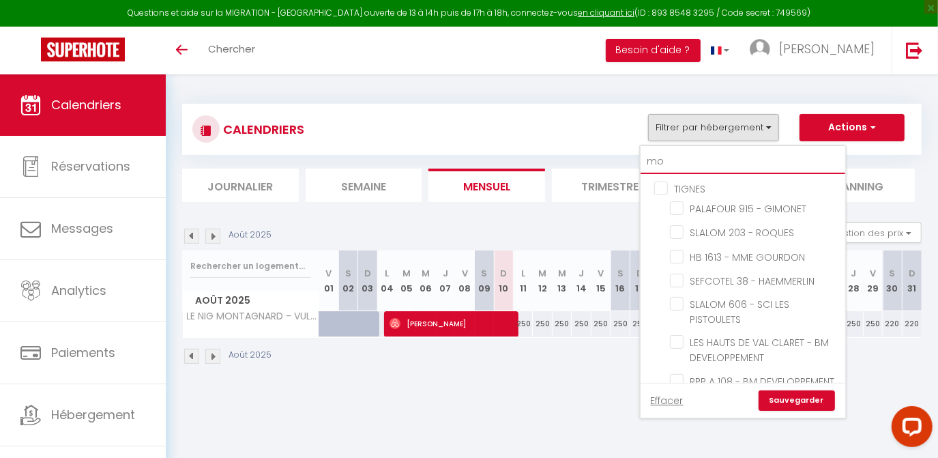
checkbox input "false"
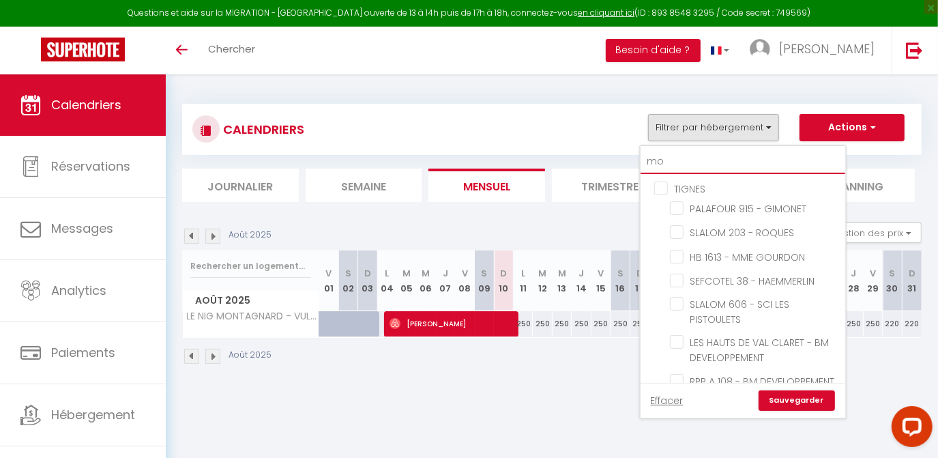
checkbox input "false"
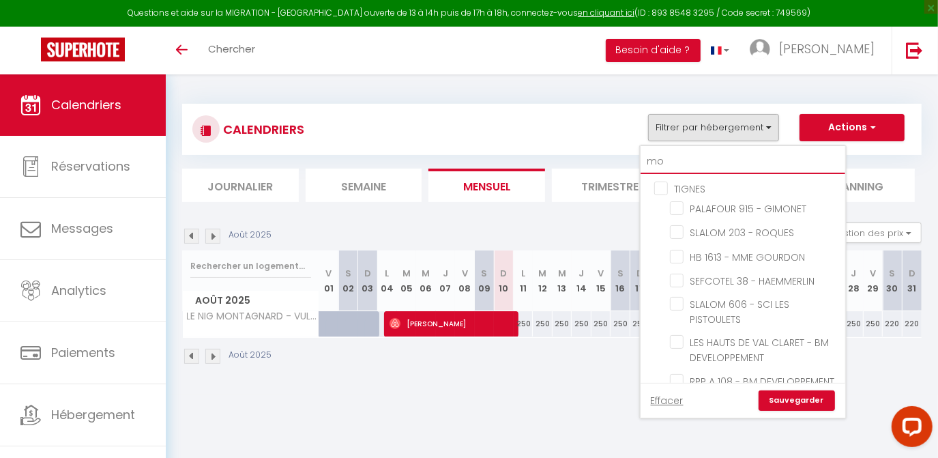
checkbox input "false"
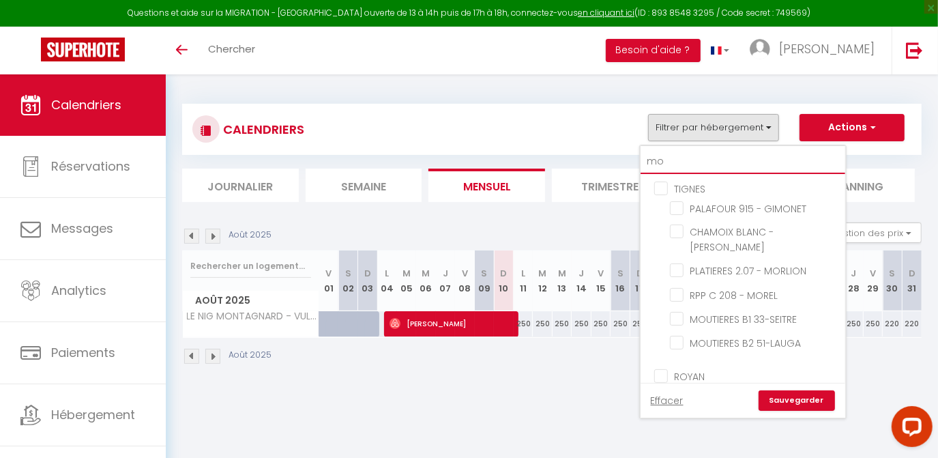
type input "mou"
checkbox input "false"
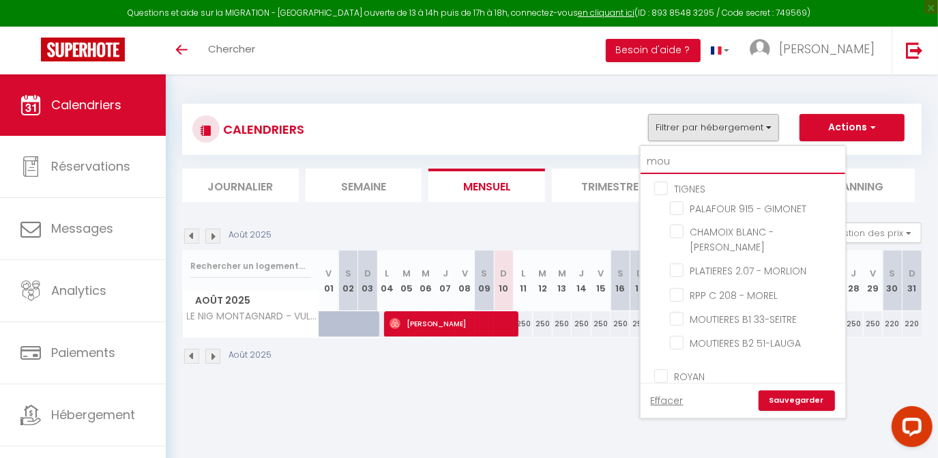
checkbox input "false"
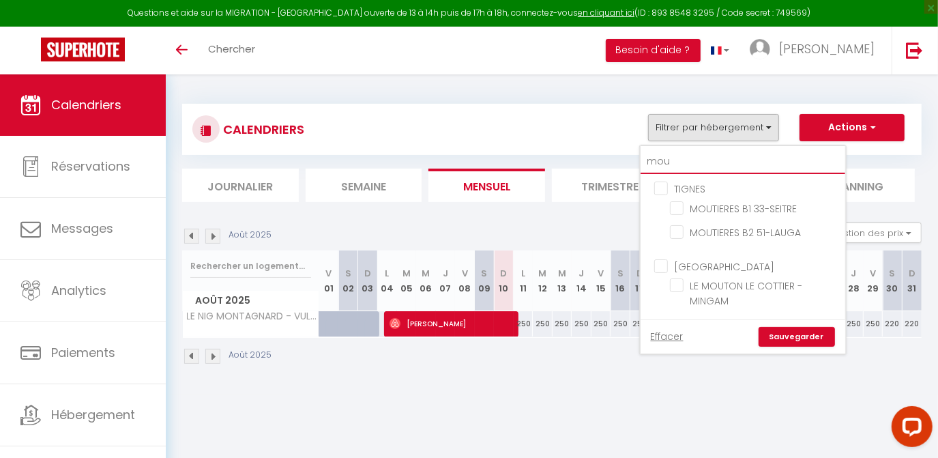
type input "mo"
checkbox input "false"
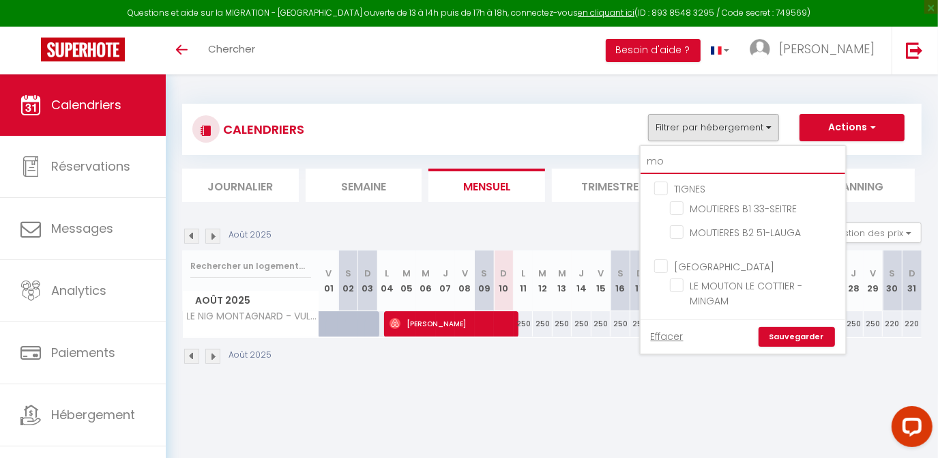
checkbox input "false"
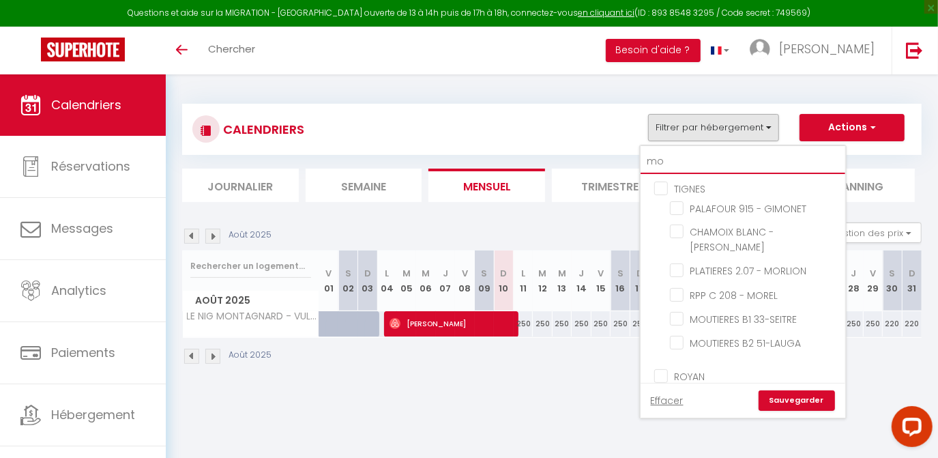
type input "m"
checkbox input "false"
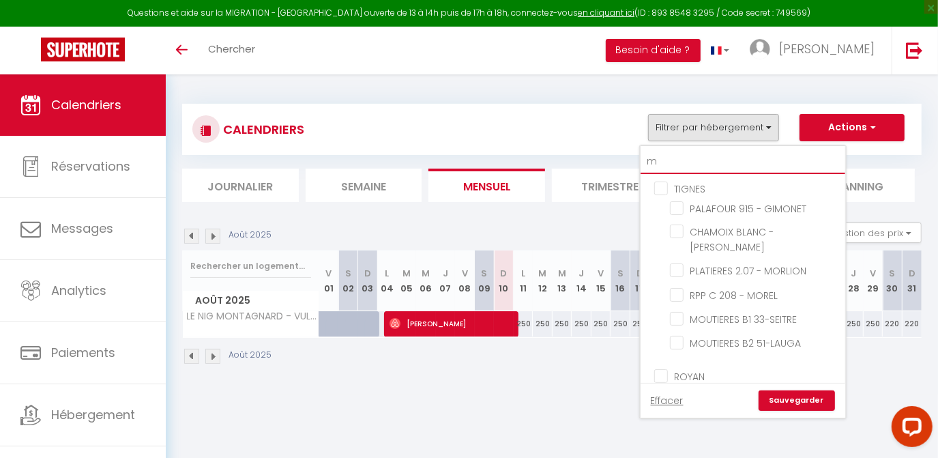
checkbox input "false"
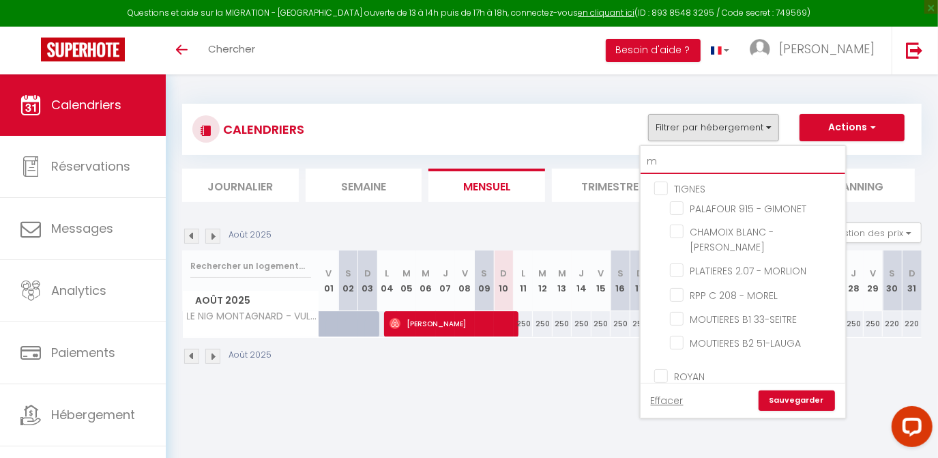
checkbox input "false"
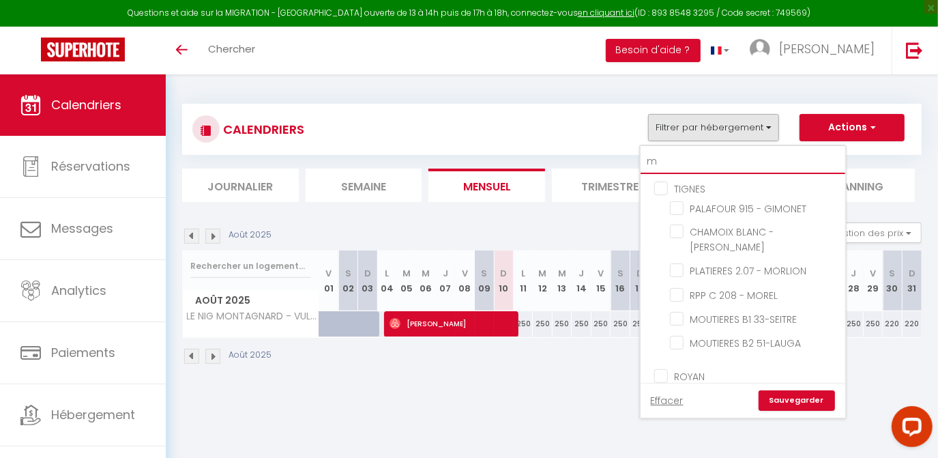
checkbox input "false"
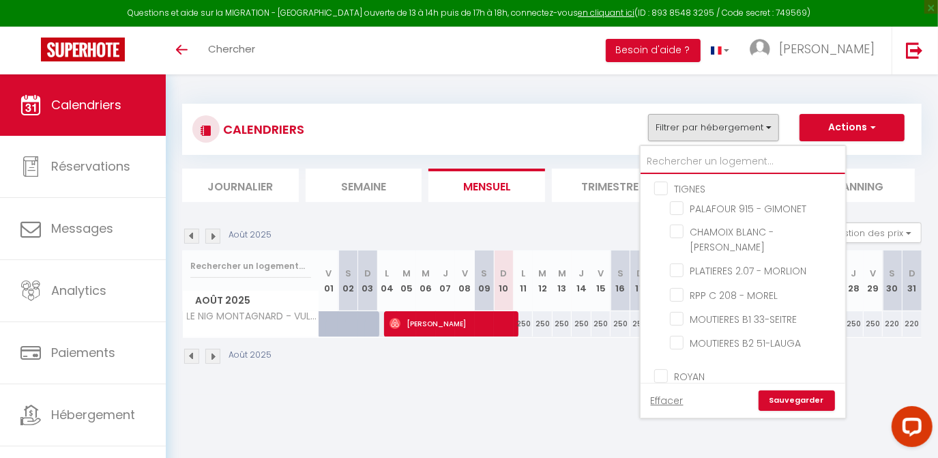
checkbox input "false"
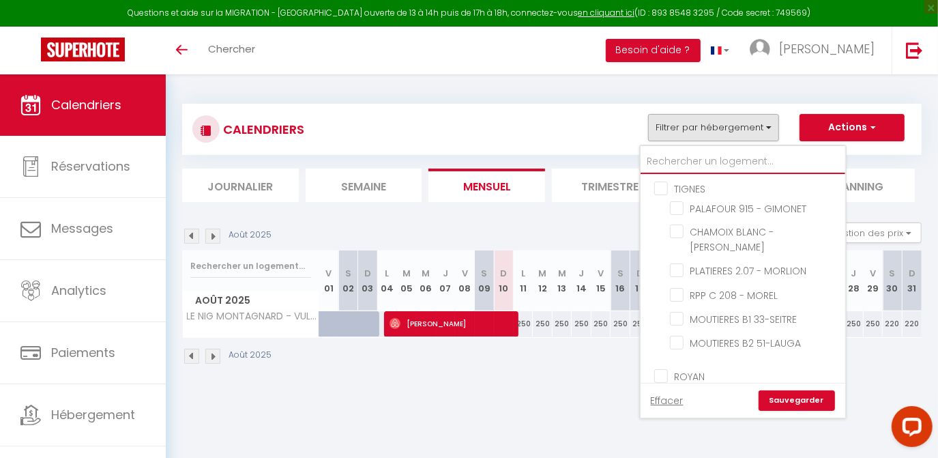
checkbox input "false"
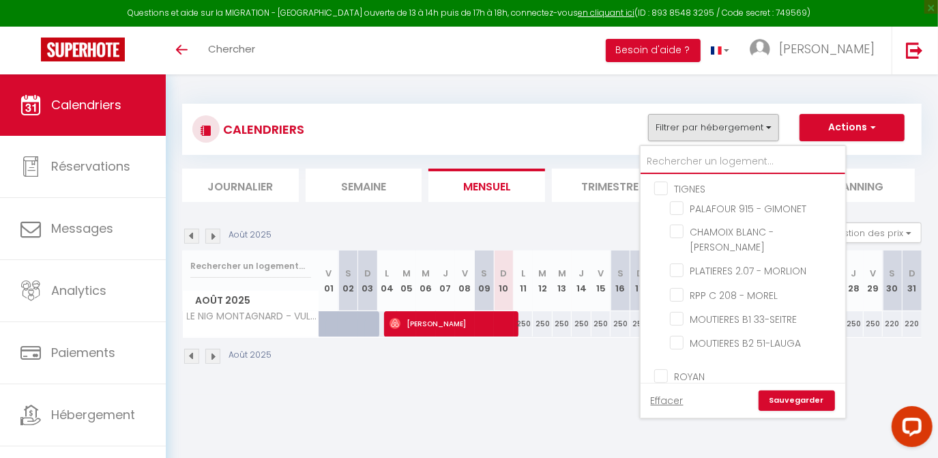
checkbox input "false"
type input "l"
checkbox input "false"
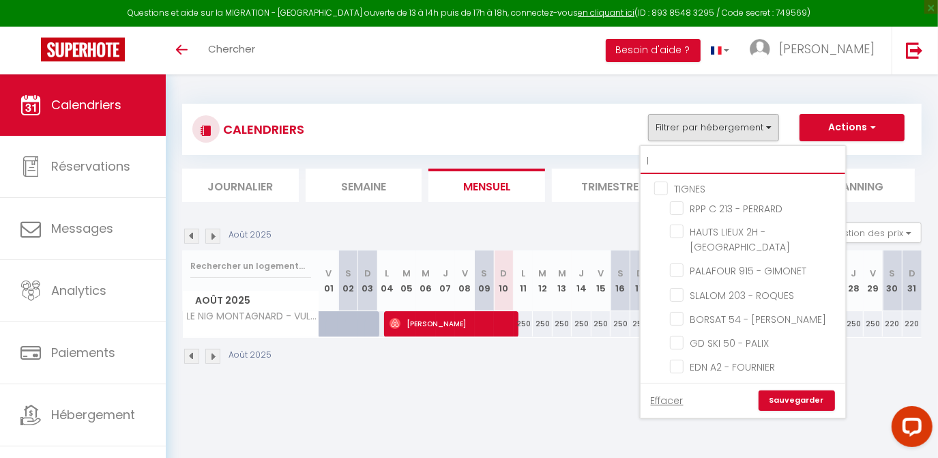
checkbox input "false"
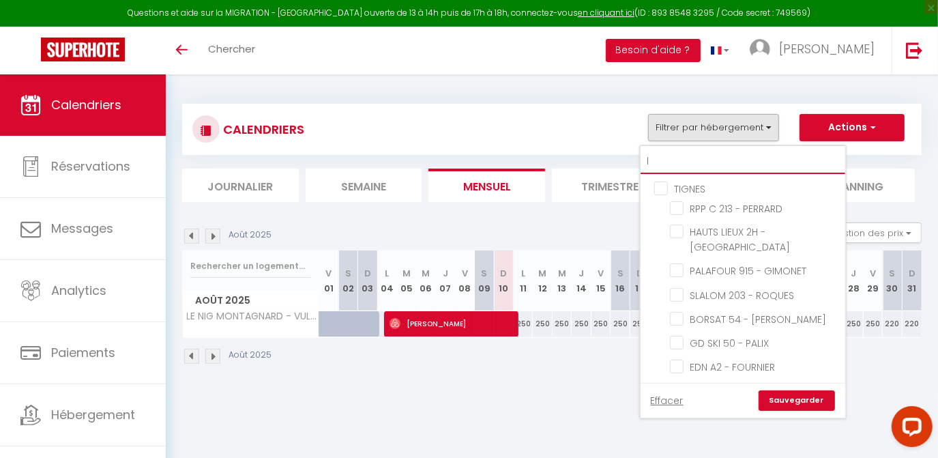
checkbox input "false"
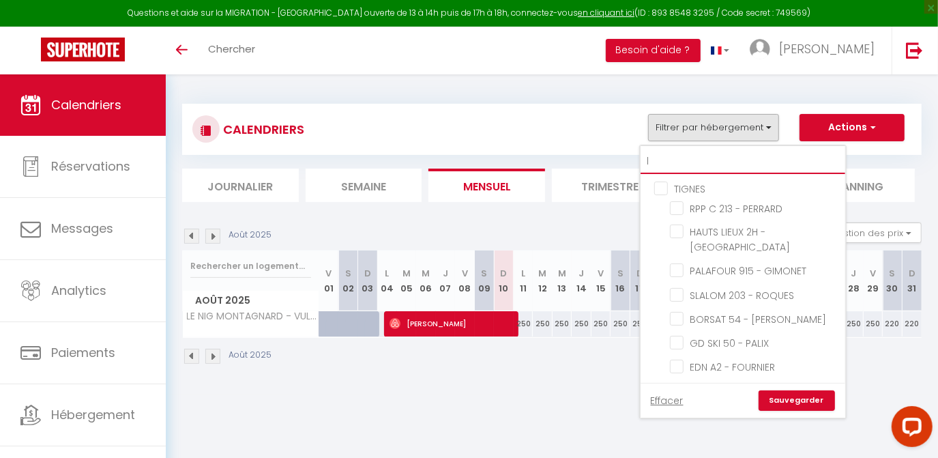
checkbox input "false"
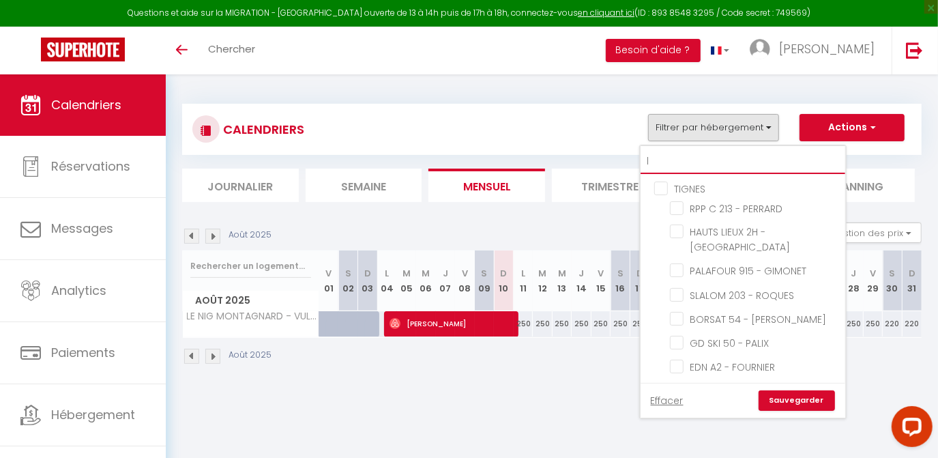
checkbox input "false"
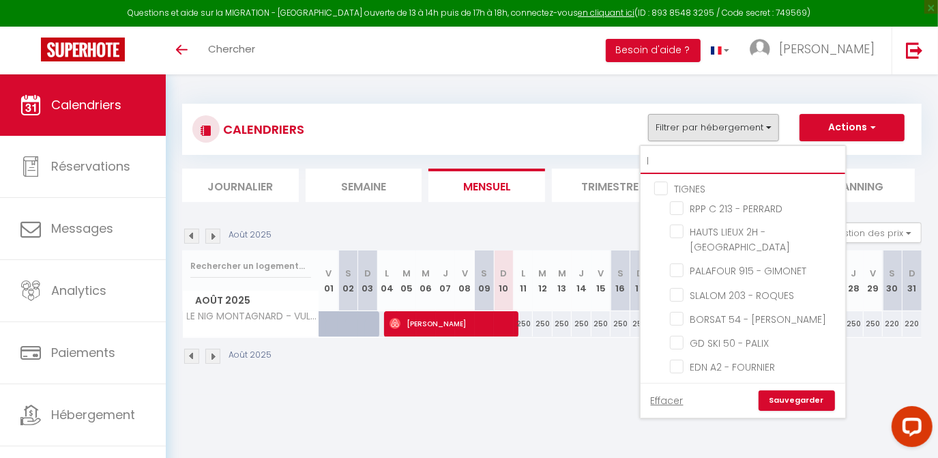
checkbox input "false"
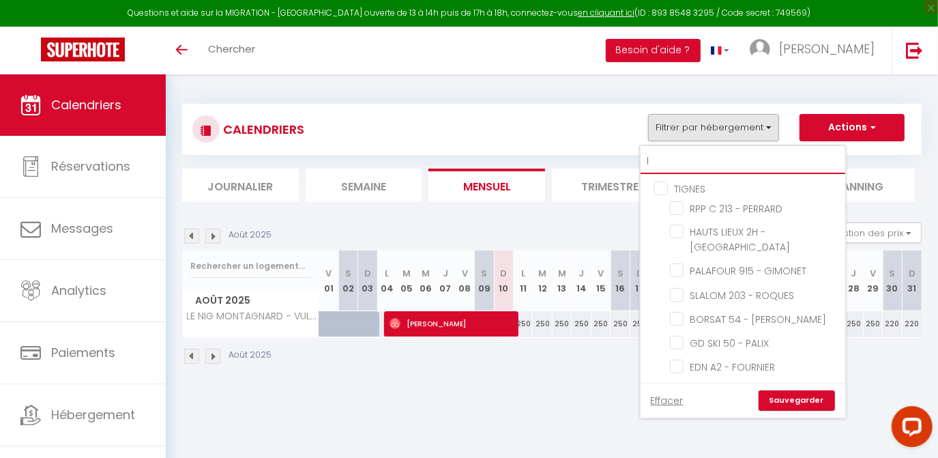
checkbox input "false"
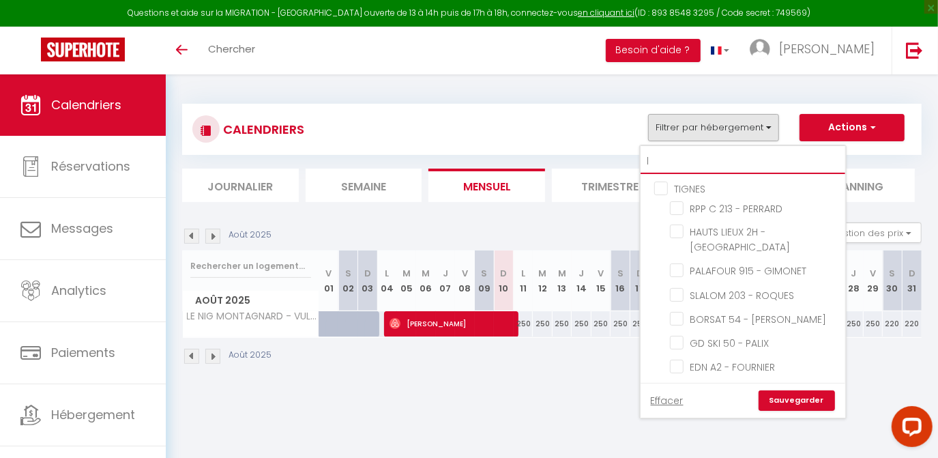
checkbox input "false"
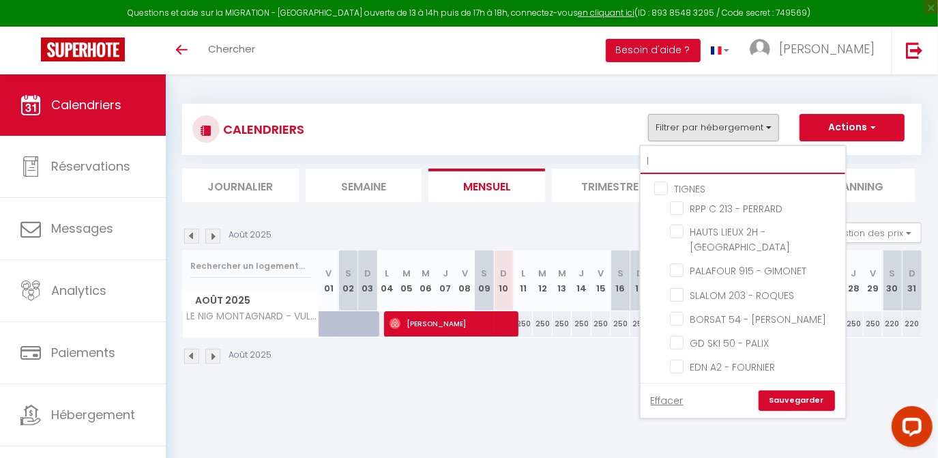
checkbox input "false"
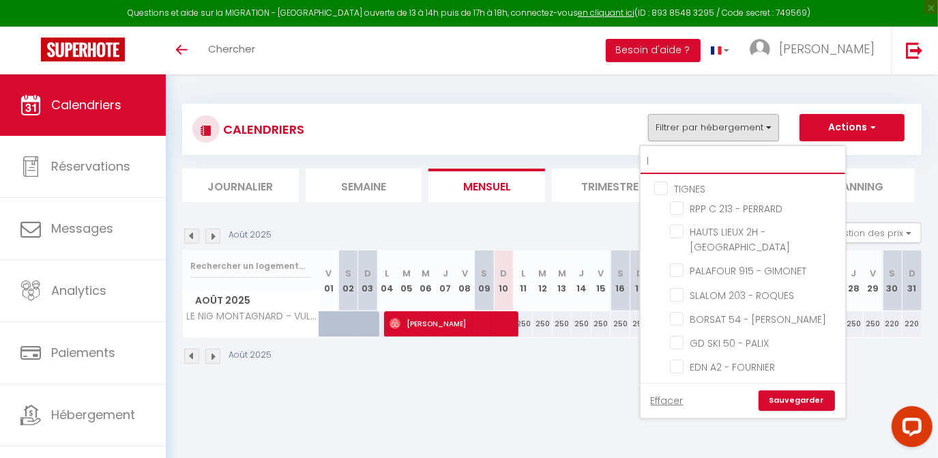
checkbox input "false"
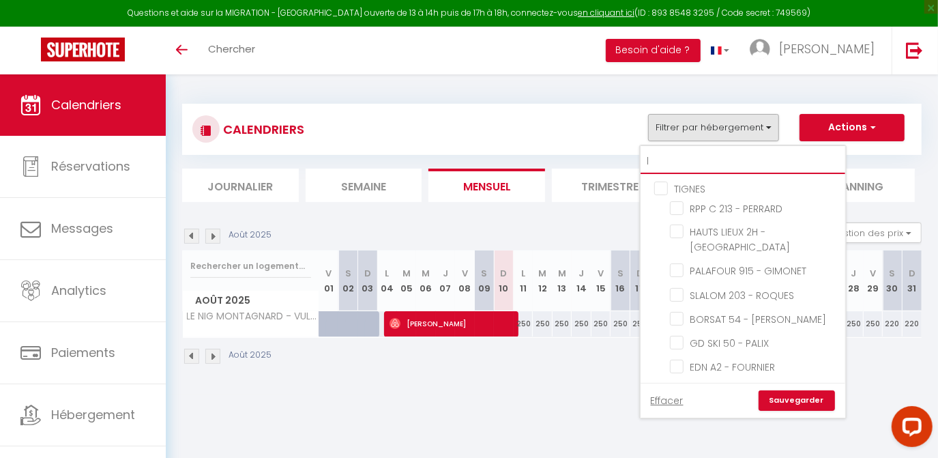
checkbox input "false"
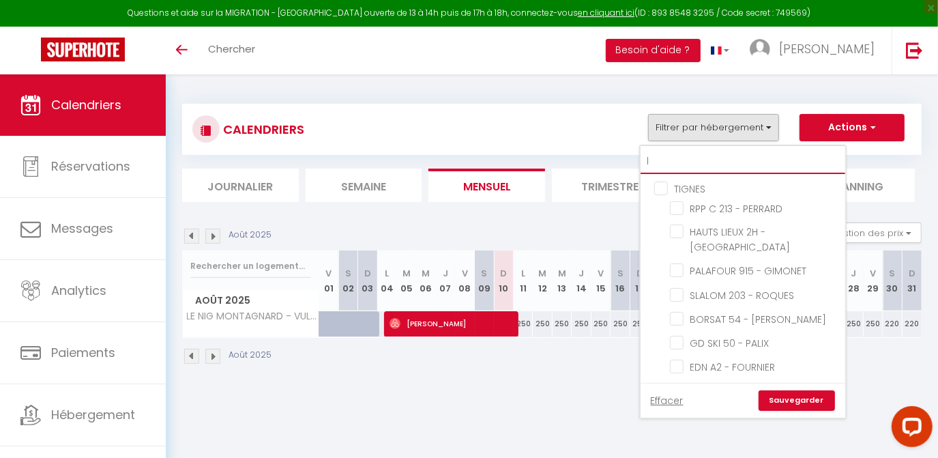
checkbox input "false"
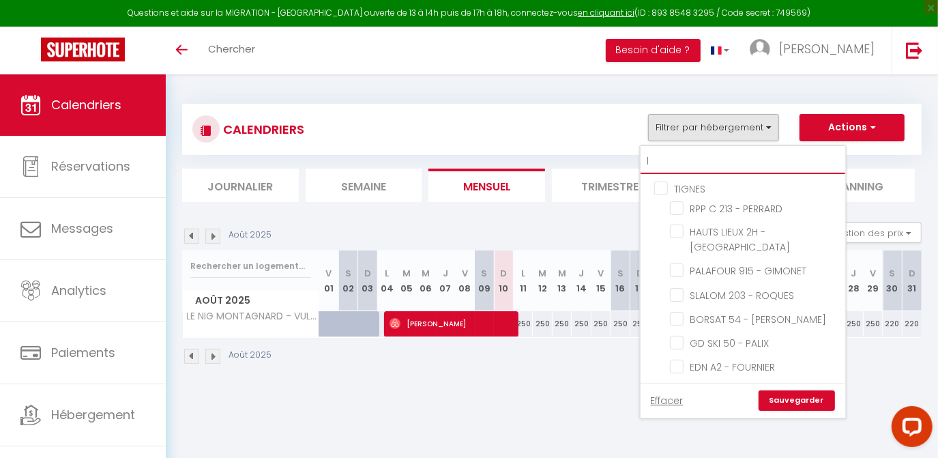
checkbox input "false"
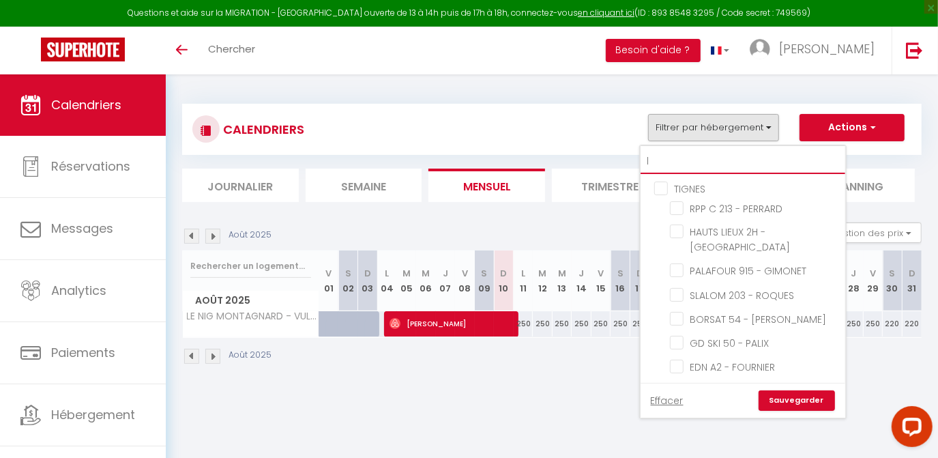
checkbox input "false"
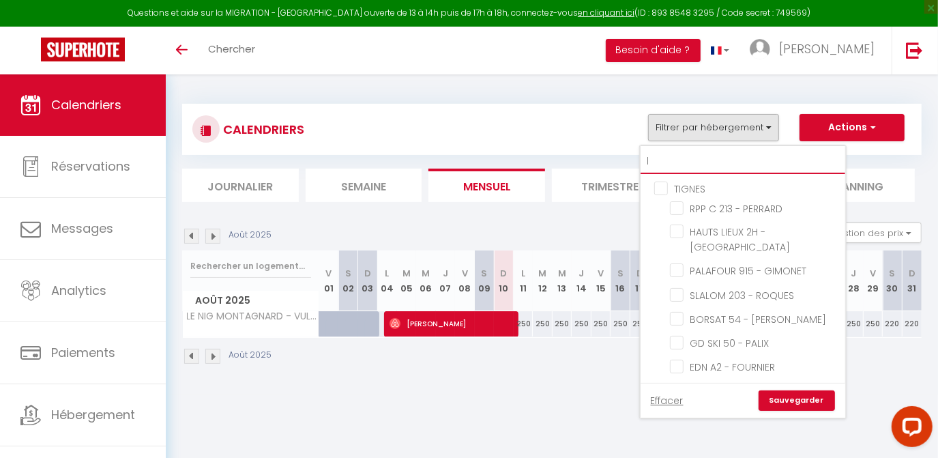
checkbox input "false"
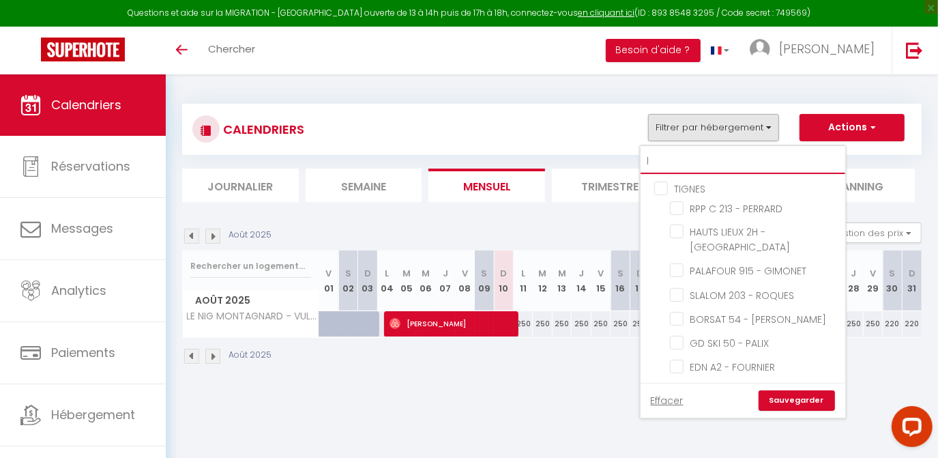
checkbox input "false"
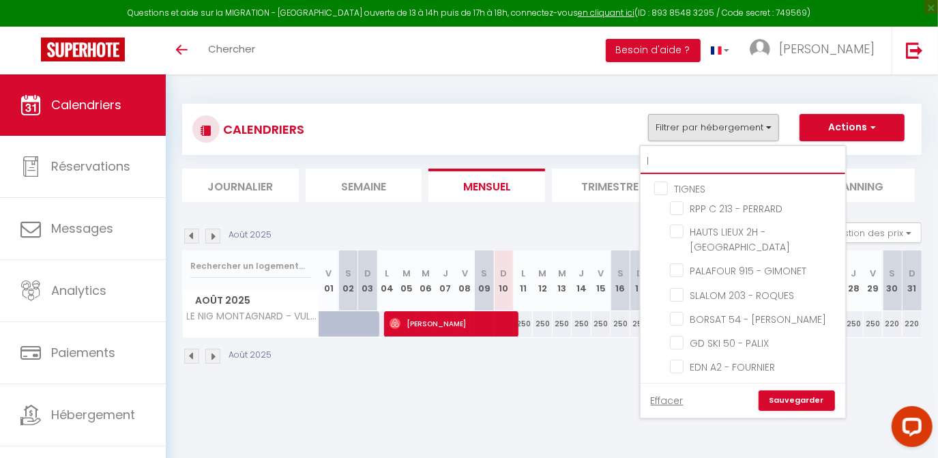
checkbox input "false"
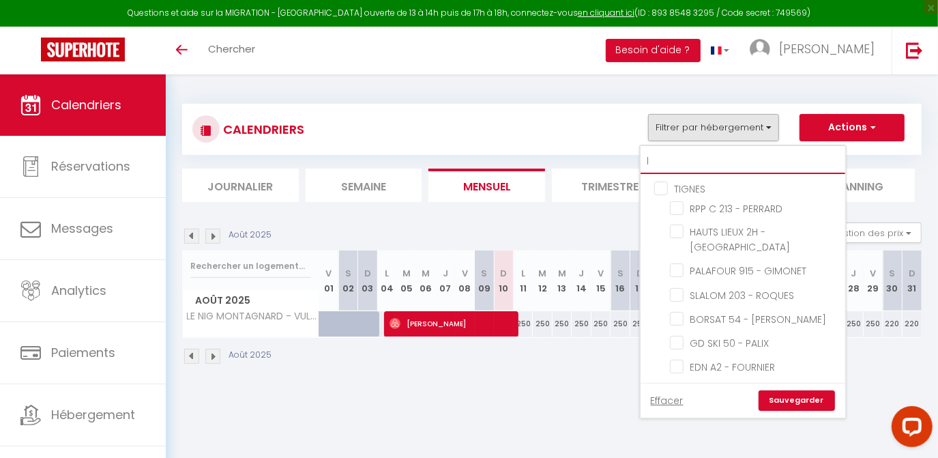
checkbox input "false"
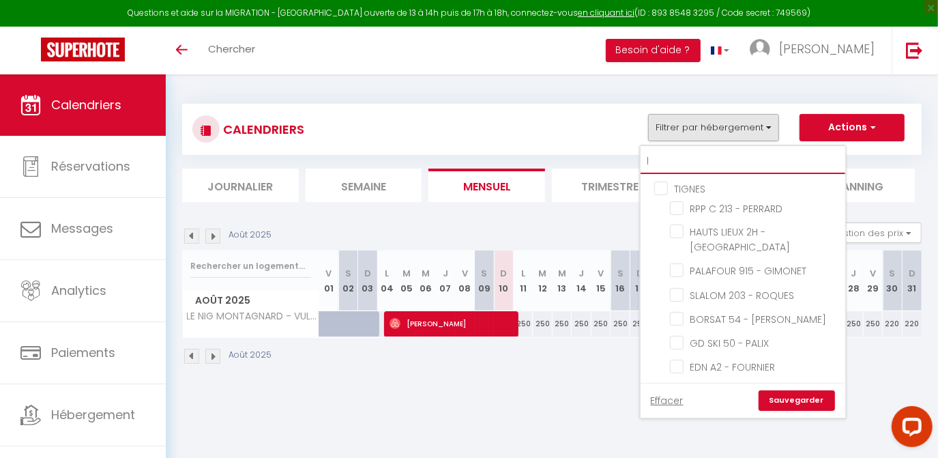
checkbox input "false"
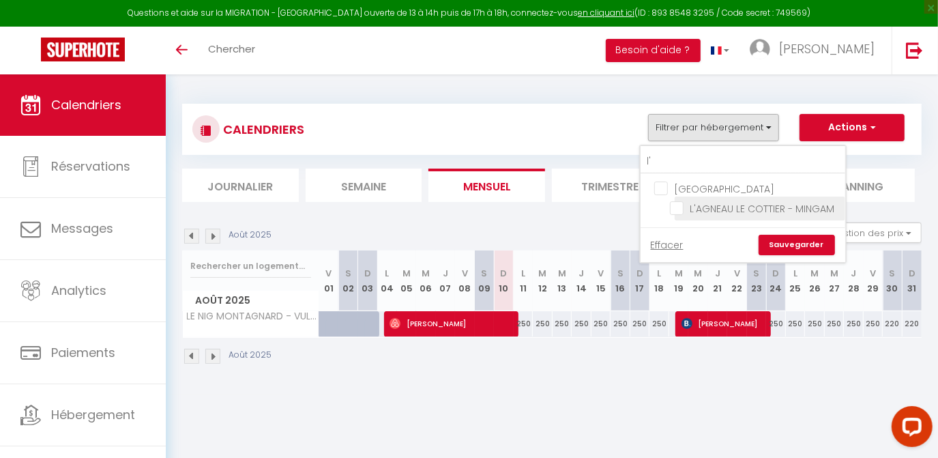
click at [677, 210] on input "L'AGNEAU LE COTTIER - MINGAM" at bounding box center [755, 208] width 171 height 14
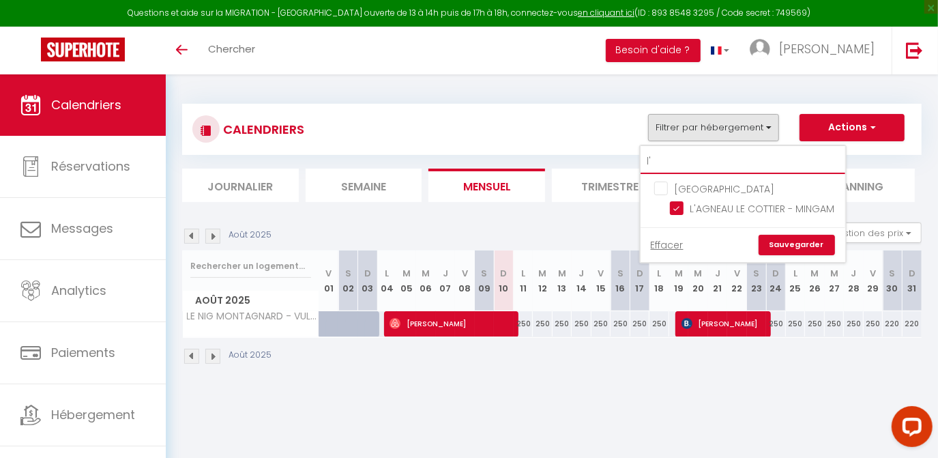
click at [666, 159] on input "l'" at bounding box center [742, 161] width 205 height 25
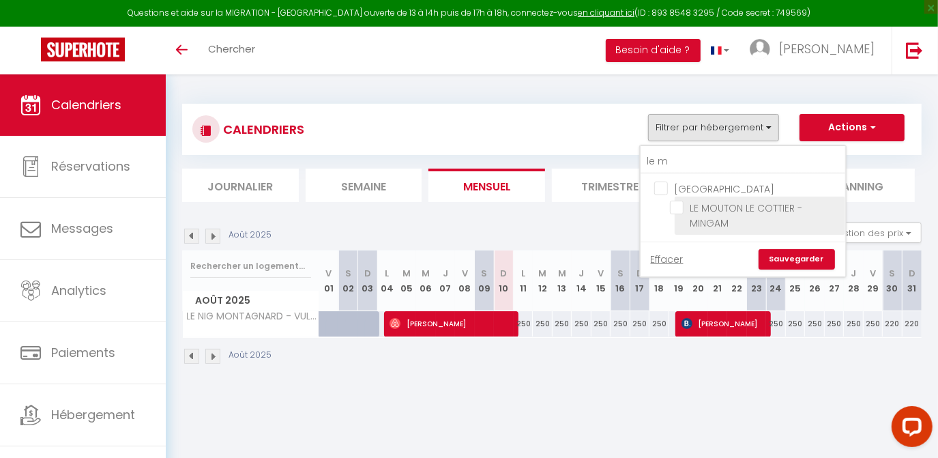
click at [677, 207] on input "LE MOUTON LE COTTIER - MINGAM" at bounding box center [755, 208] width 171 height 14
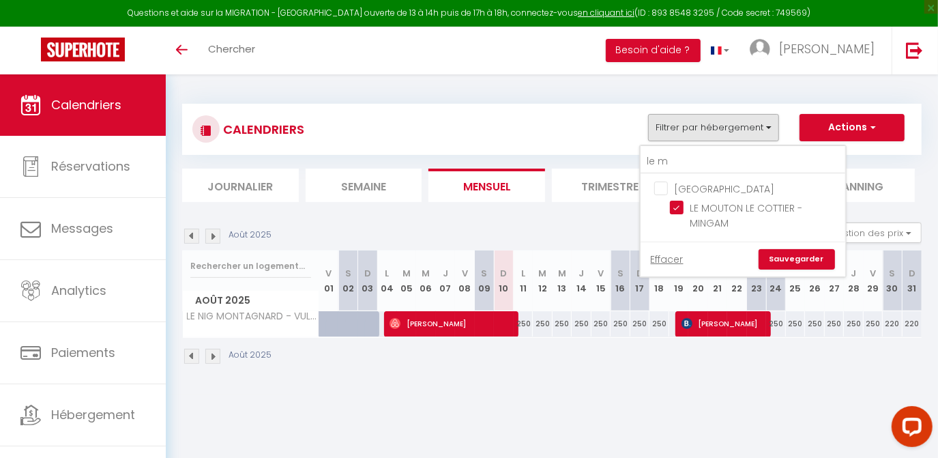
click at [782, 256] on link "Sauvegarder" at bounding box center [796, 259] width 76 height 20
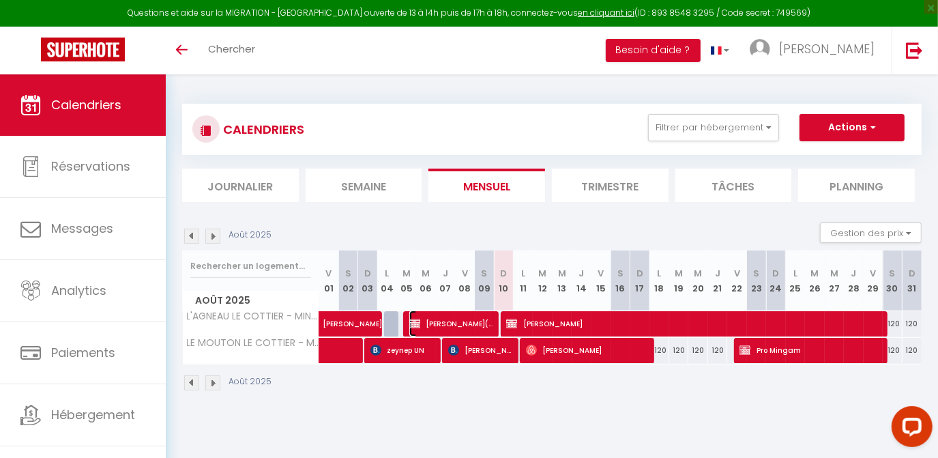
click at [471, 324] on span "[PERSON_NAME](Ménage oui)" at bounding box center [452, 323] width 86 height 26
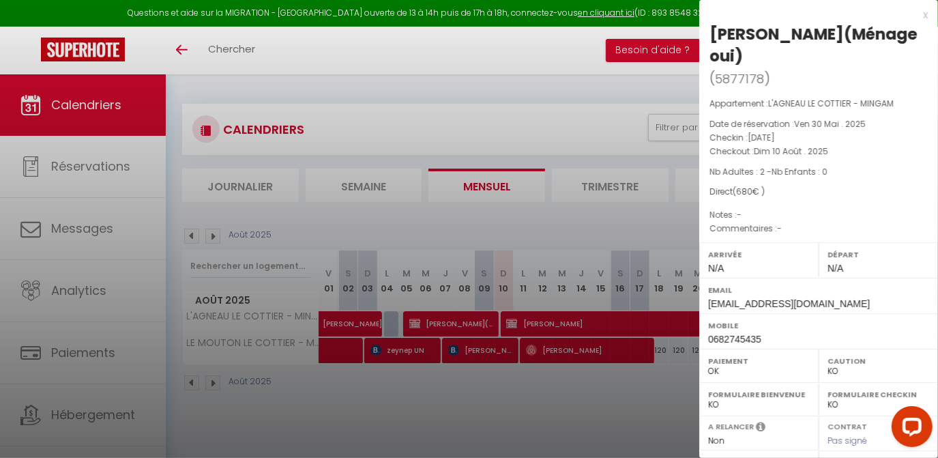
click at [554, 112] on div at bounding box center [469, 229] width 938 height 458
